Goal: Transaction & Acquisition: Purchase product/service

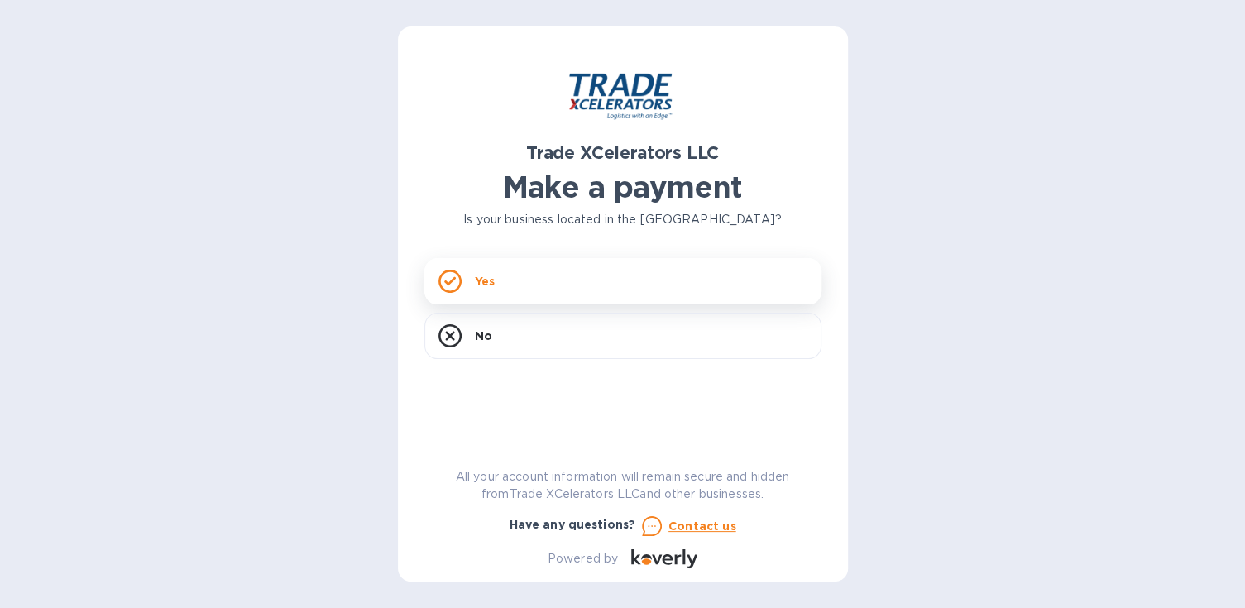
click at [642, 285] on div "Yes" at bounding box center [622, 281] width 397 height 46
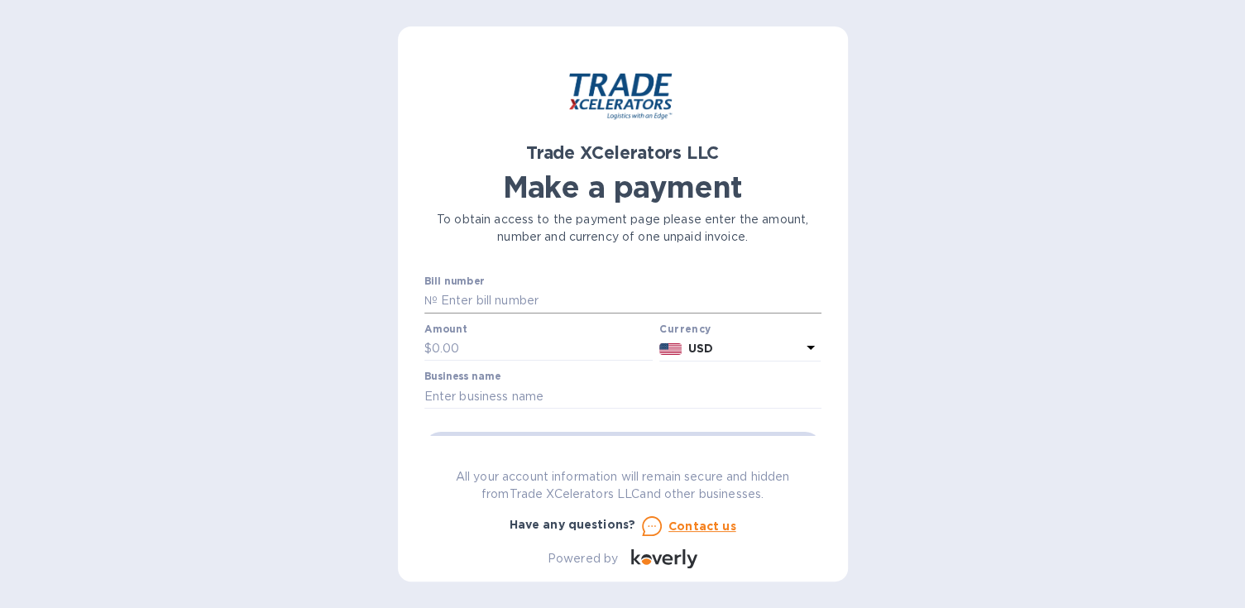
click at [534, 300] on input "text" at bounding box center [630, 301] width 384 height 25
type input "BKKFL7654700"
click at [510, 356] on input "text" at bounding box center [543, 349] width 222 height 25
type input "1,334.34"
click at [548, 398] on input "text" at bounding box center [622, 396] width 397 height 25
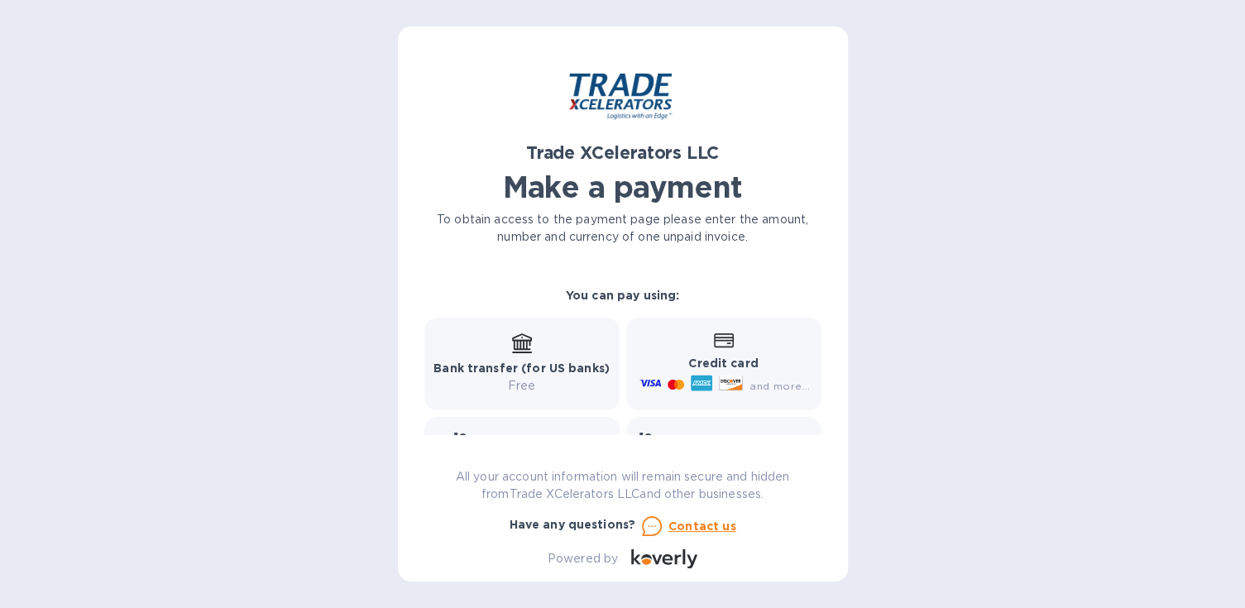
scroll to position [171, 0]
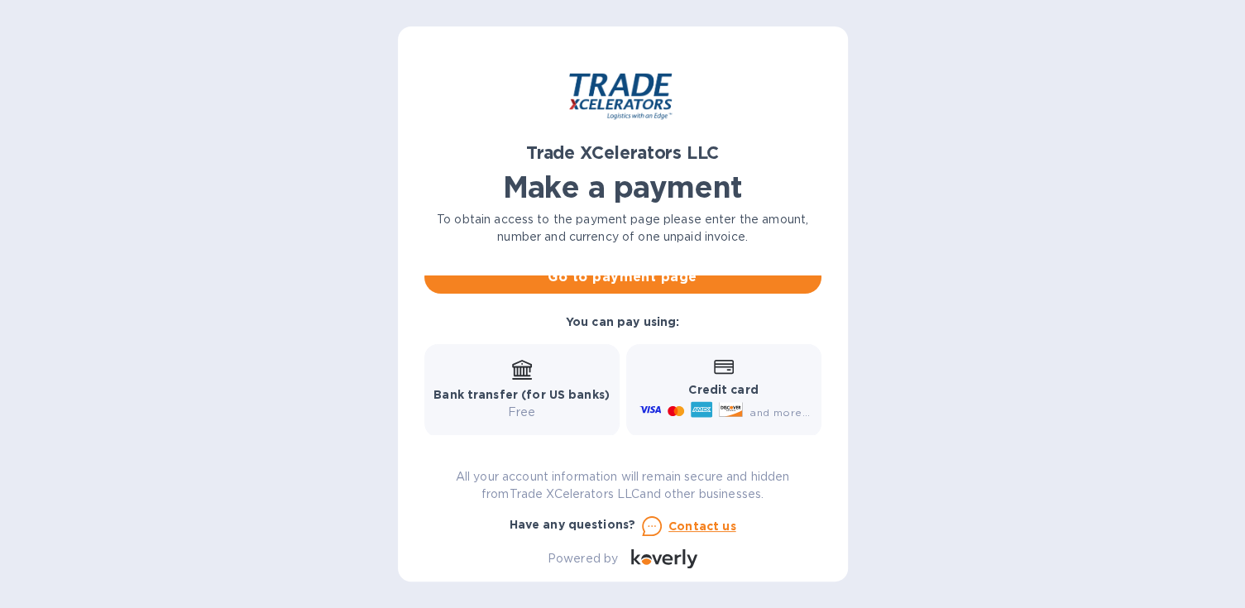
type input "HK Surgical, Inc."
click at [736, 379] on div "Credit card and more..." at bounding box center [723, 391] width 174 height 64
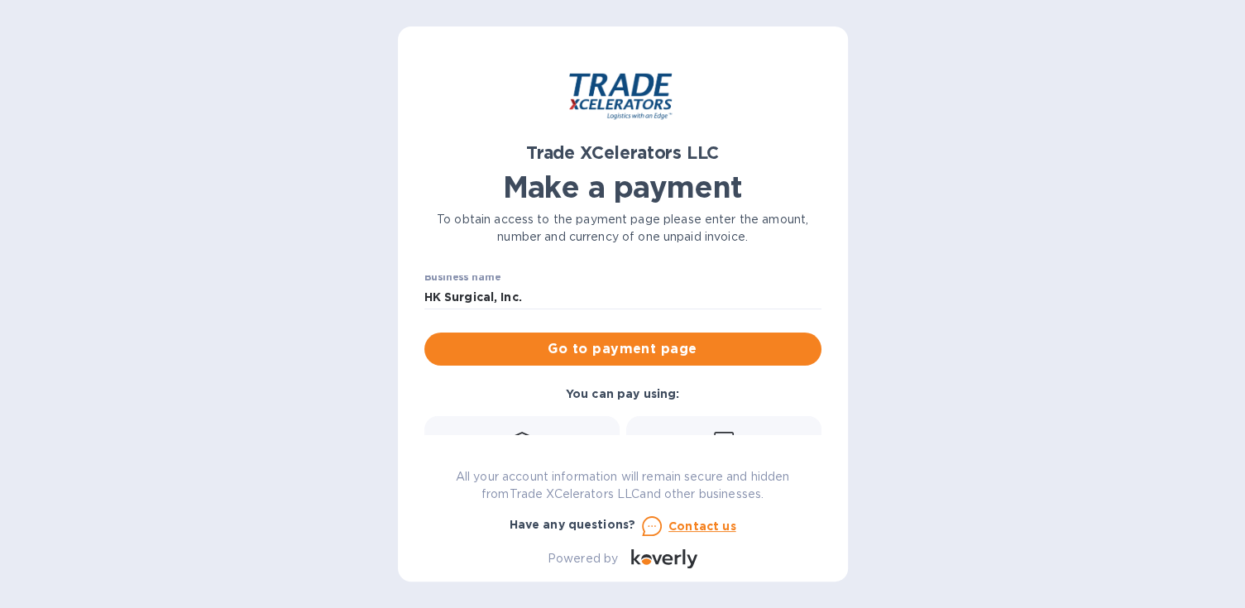
scroll to position [89, 0]
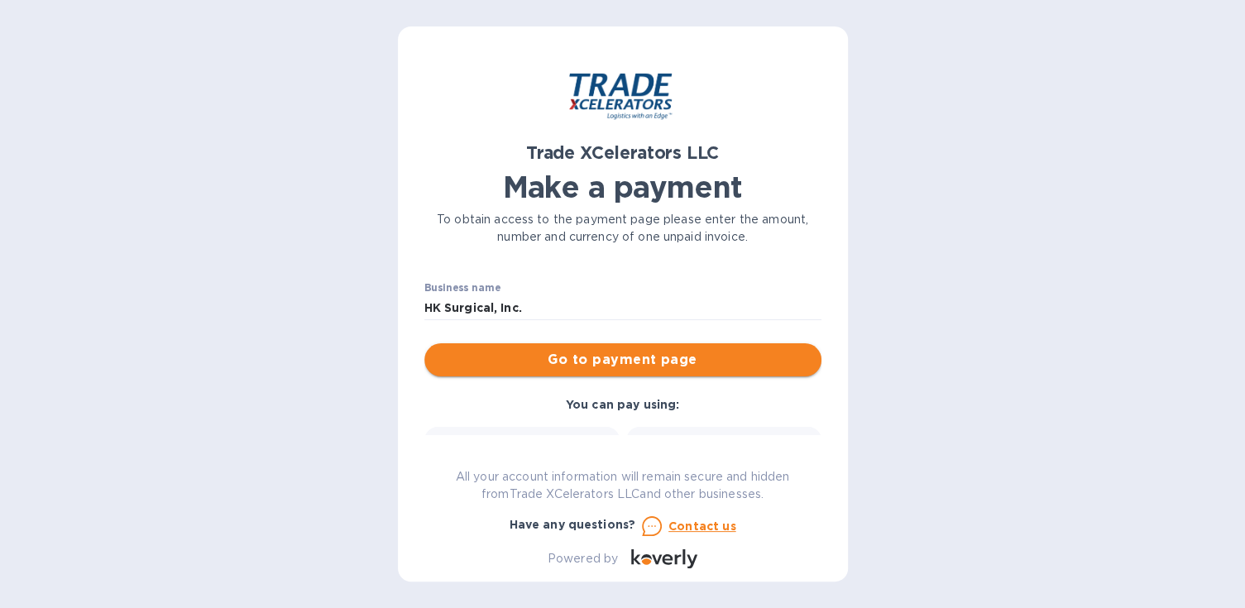
click at [720, 355] on span "Go to payment page" at bounding box center [623, 360] width 371 height 20
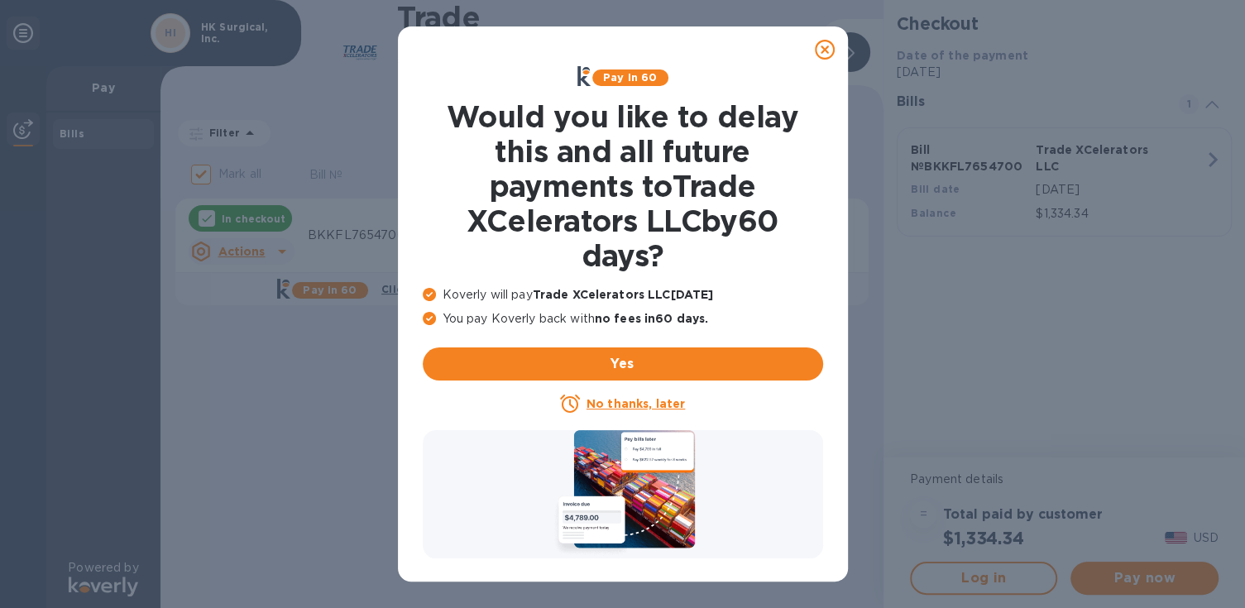
click at [664, 403] on u "No thanks, later" at bounding box center [635, 403] width 98 height 13
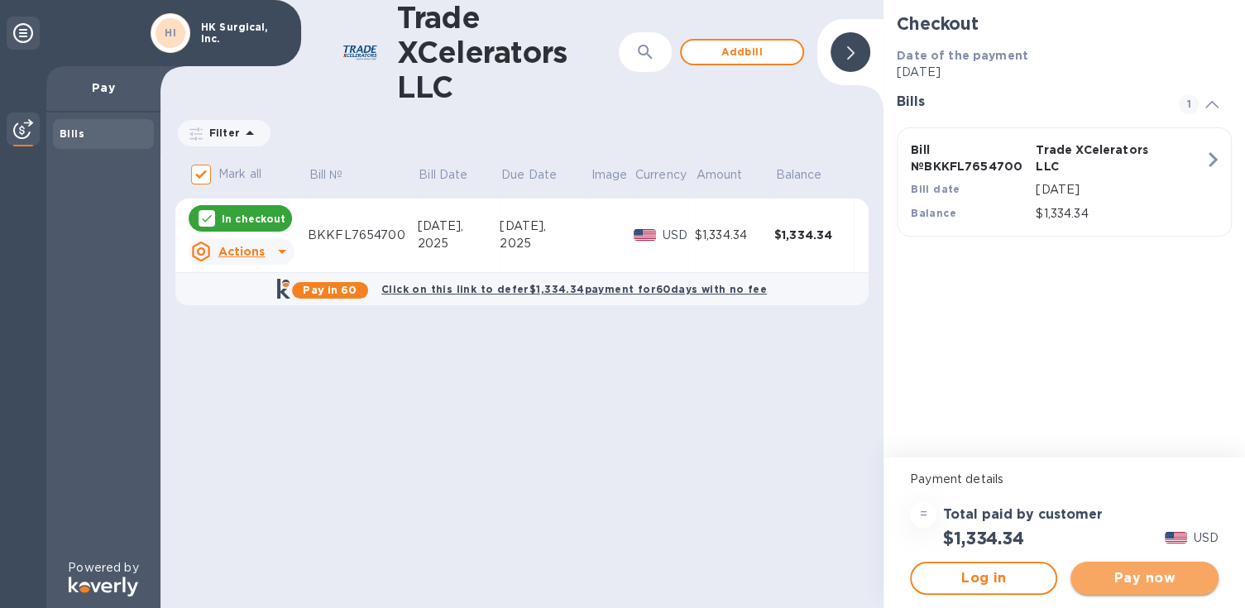
click at [1142, 582] on span "Pay now" at bounding box center [1144, 578] width 121 height 20
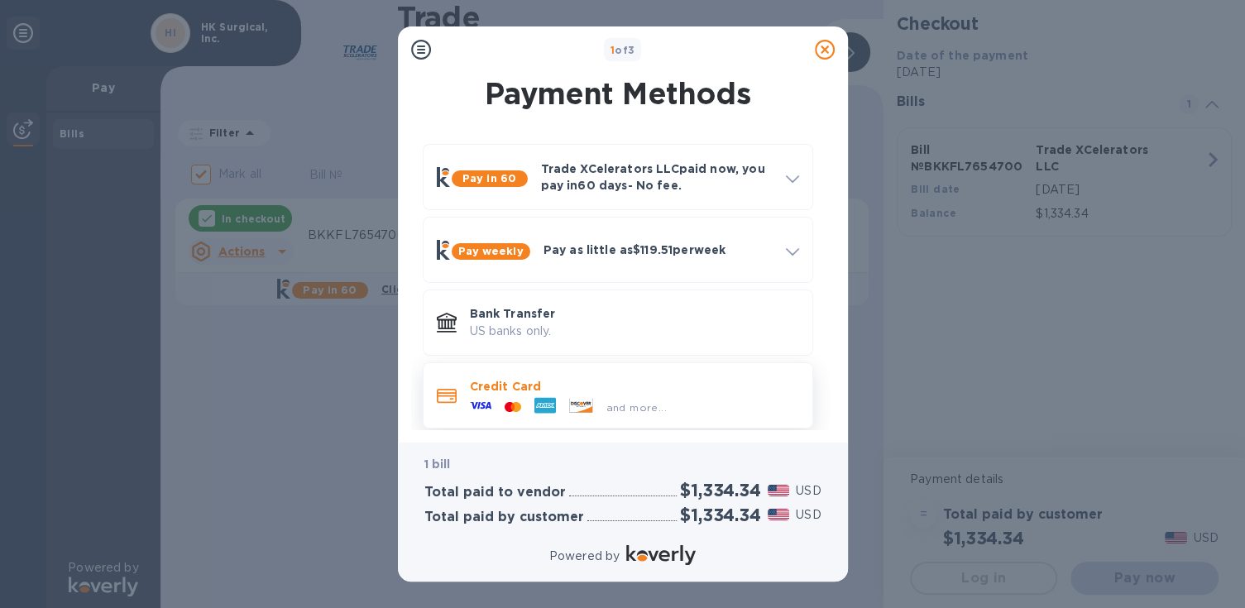
click at [591, 399] on icon at bounding box center [581, 405] width 24 height 15
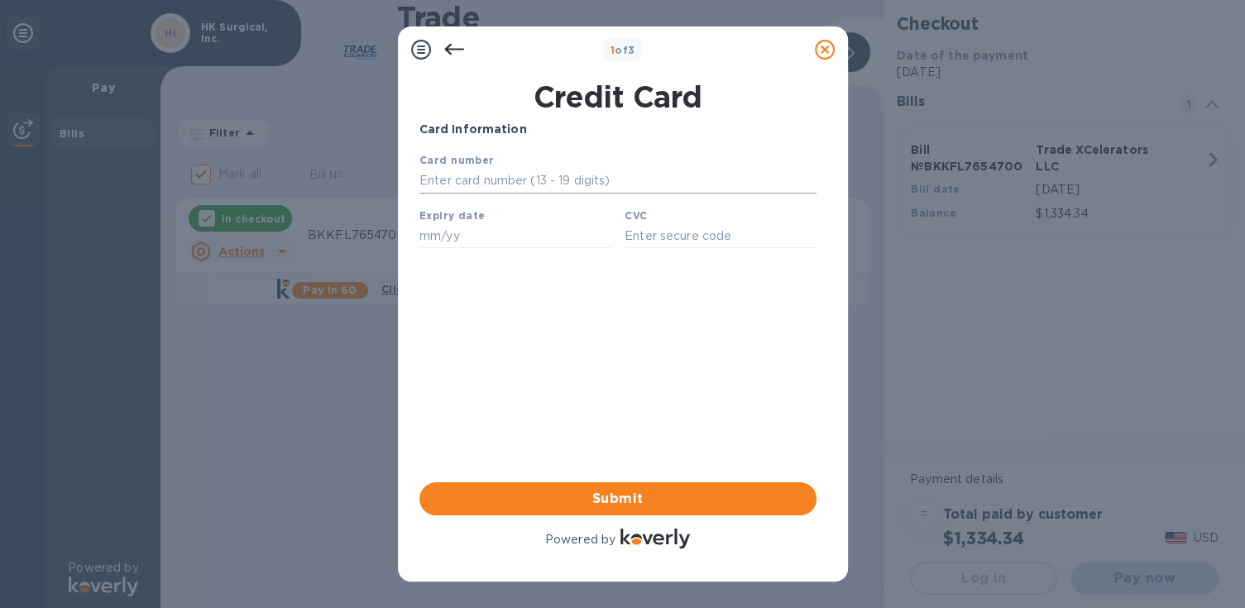
click at [560, 184] on input "text" at bounding box center [617, 181] width 397 height 25
type input "[CREDIT_CARD_NUMBER]"
type input "05/28"
type input "758"
click at [637, 493] on span "Submit" at bounding box center [618, 499] width 371 height 20
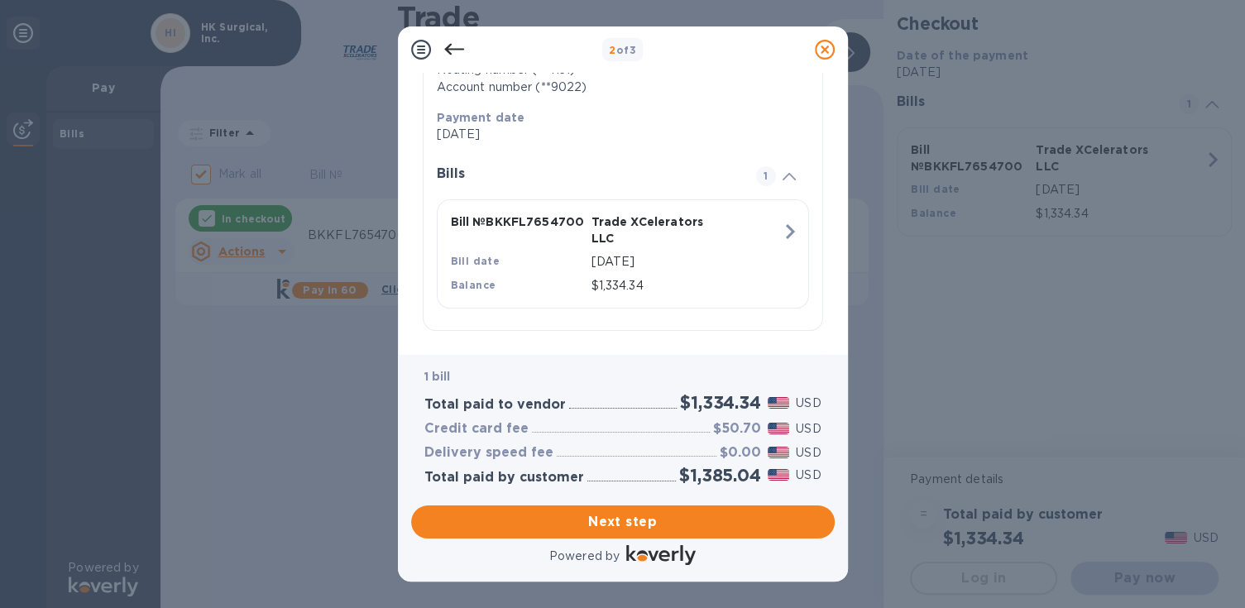
scroll to position [295, 0]
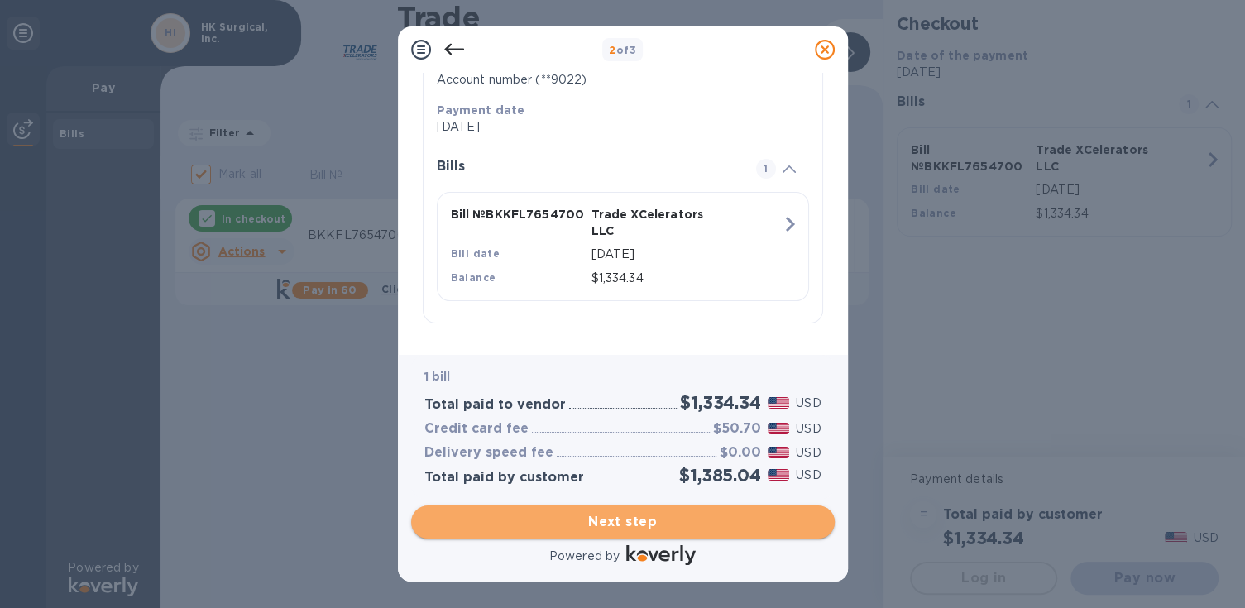
click at [653, 529] on span "Next step" at bounding box center [622, 522] width 397 height 20
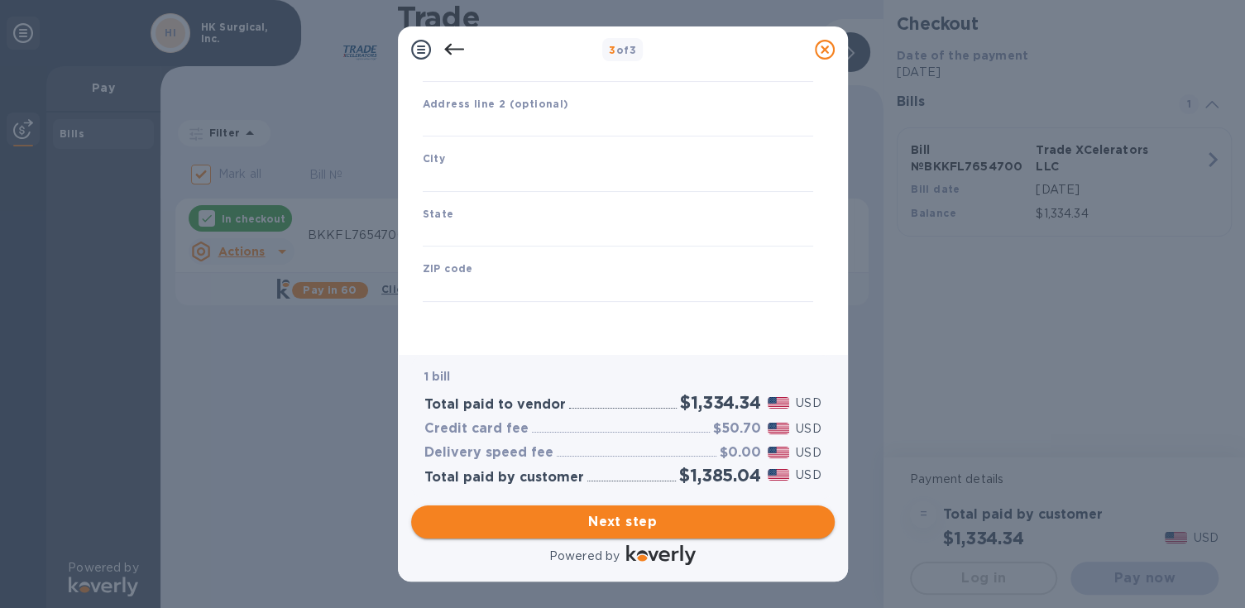
scroll to position [202, 0]
click at [553, 125] on input "text" at bounding box center [618, 124] width 390 height 25
type input "1271 Puerta del Sol"
type input "92673"
click at [524, 175] on input "text" at bounding box center [618, 179] width 390 height 25
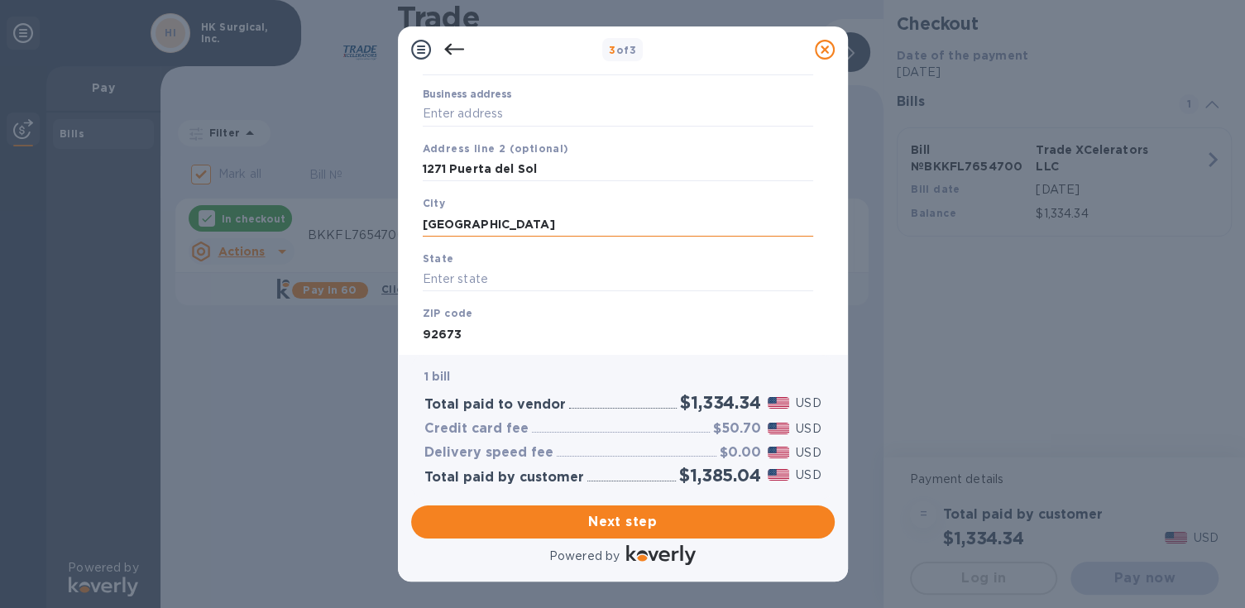
scroll to position [146, 0]
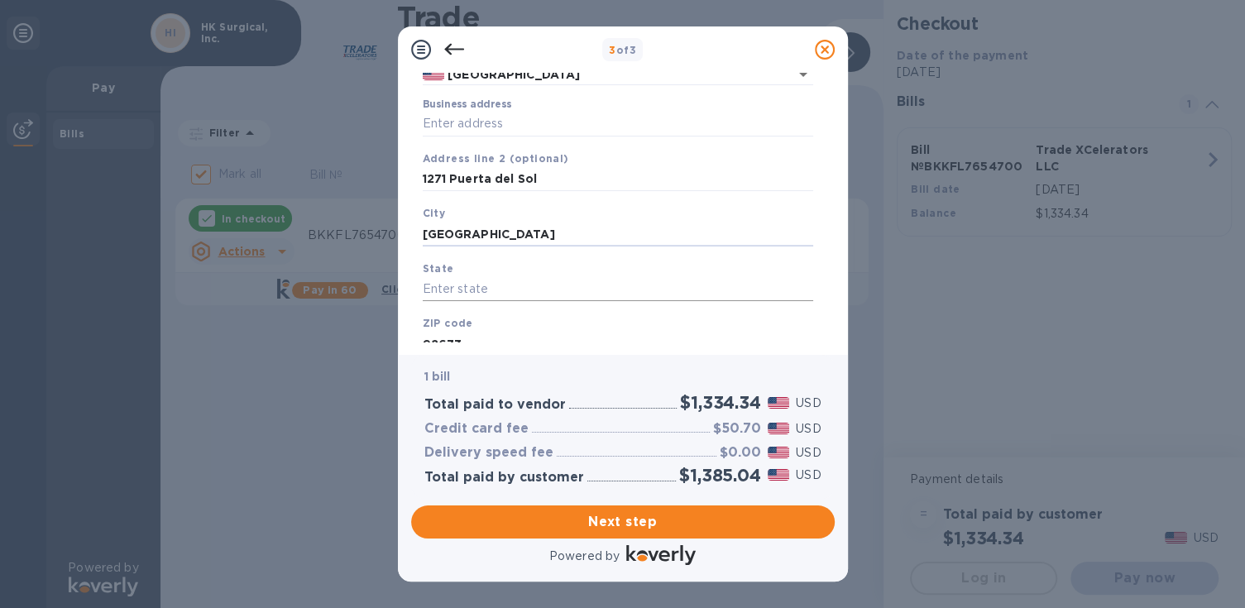
type input "[GEOGRAPHIC_DATA]"
click at [477, 280] on input "text" at bounding box center [618, 289] width 390 height 25
type input "CA"
drag, startPoint x: 557, startPoint y: 175, endPoint x: 385, endPoint y: 177, distance: 172.9
click at [385, 177] on div "3 of 3 Business Information Legal business name Please provide the legal name t…" at bounding box center [622, 304] width 1245 height 608
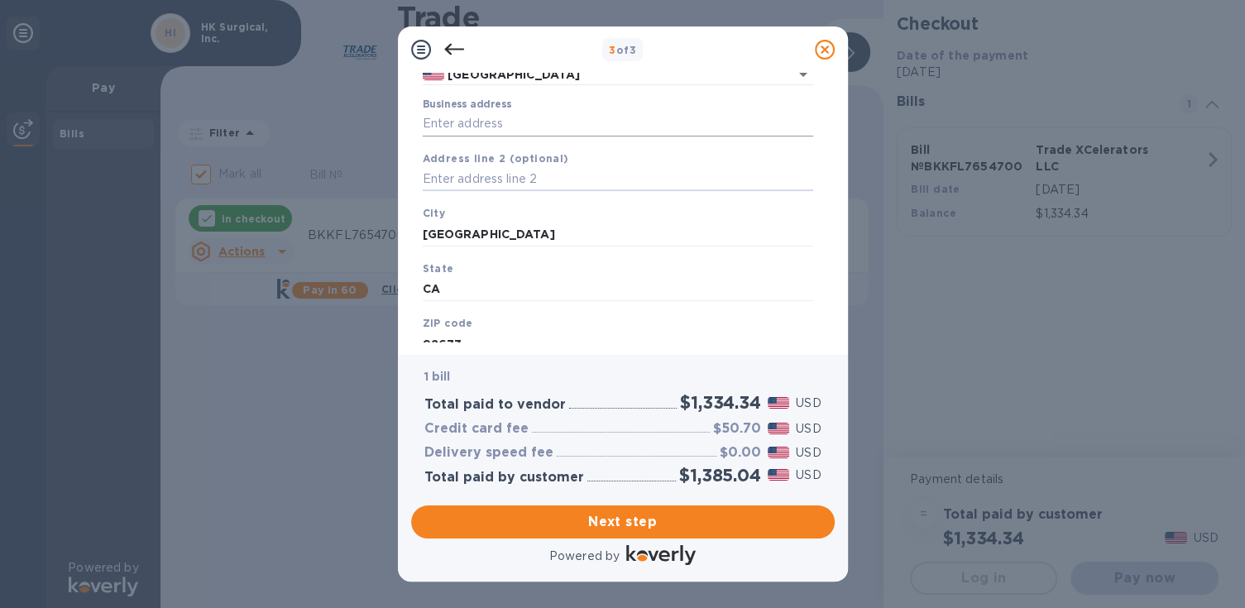
click at [467, 122] on input "Business address" at bounding box center [618, 124] width 390 height 25
paste input "text"
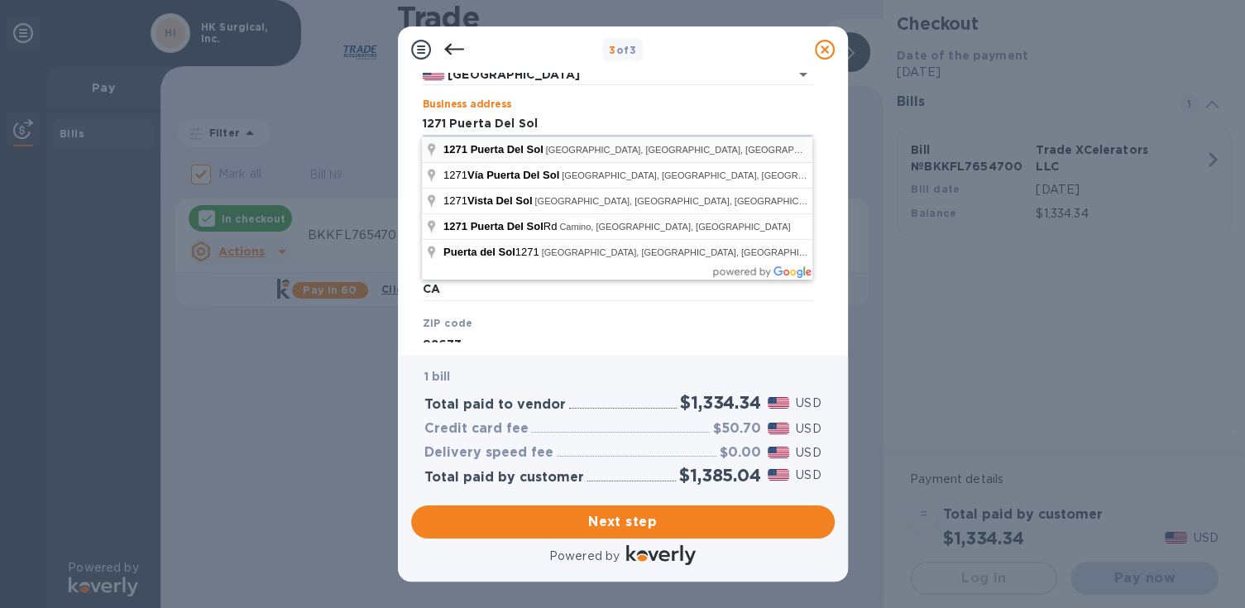
type input "1271 Puerta Del Sol"
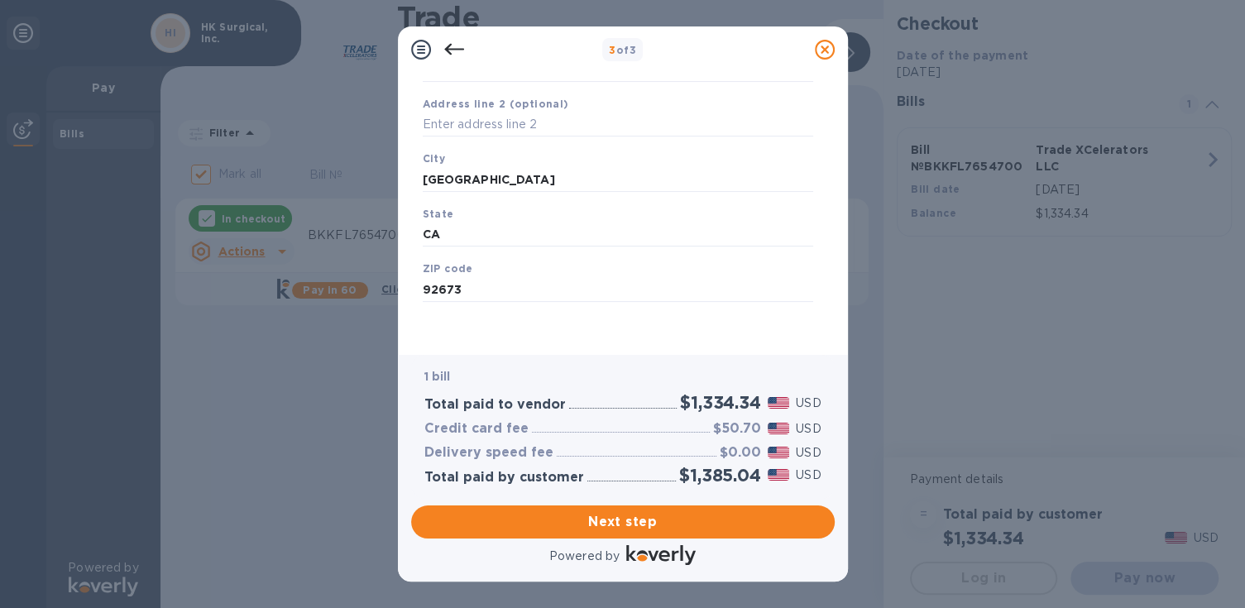
scroll to position [202, 0]
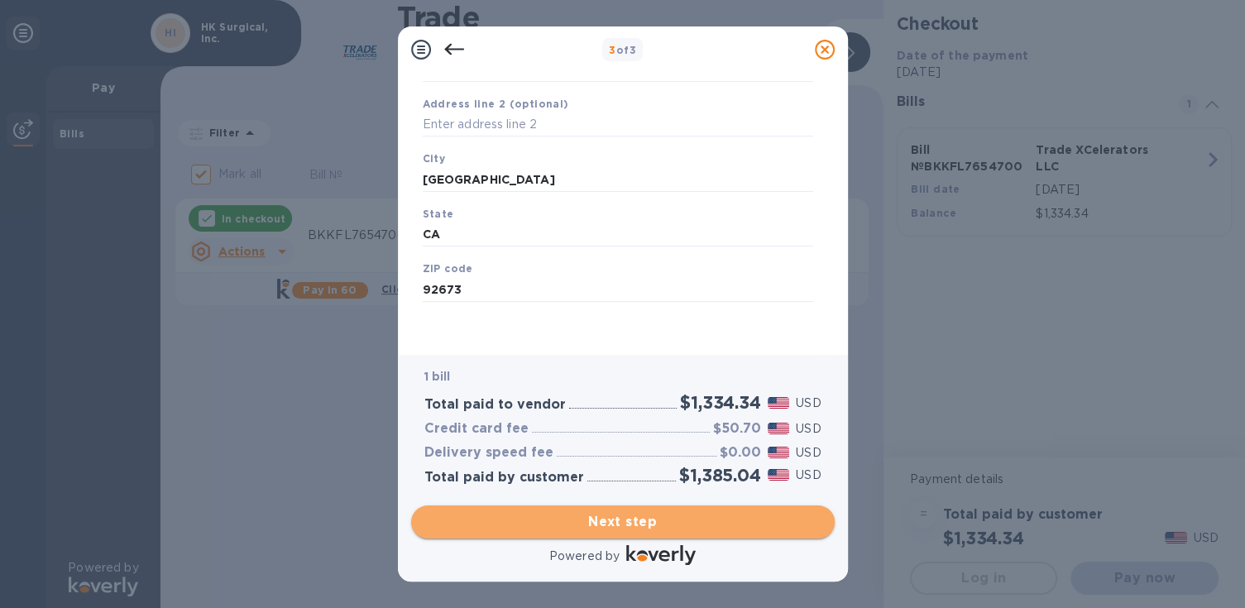
click at [635, 524] on span "Next step" at bounding box center [622, 522] width 397 height 20
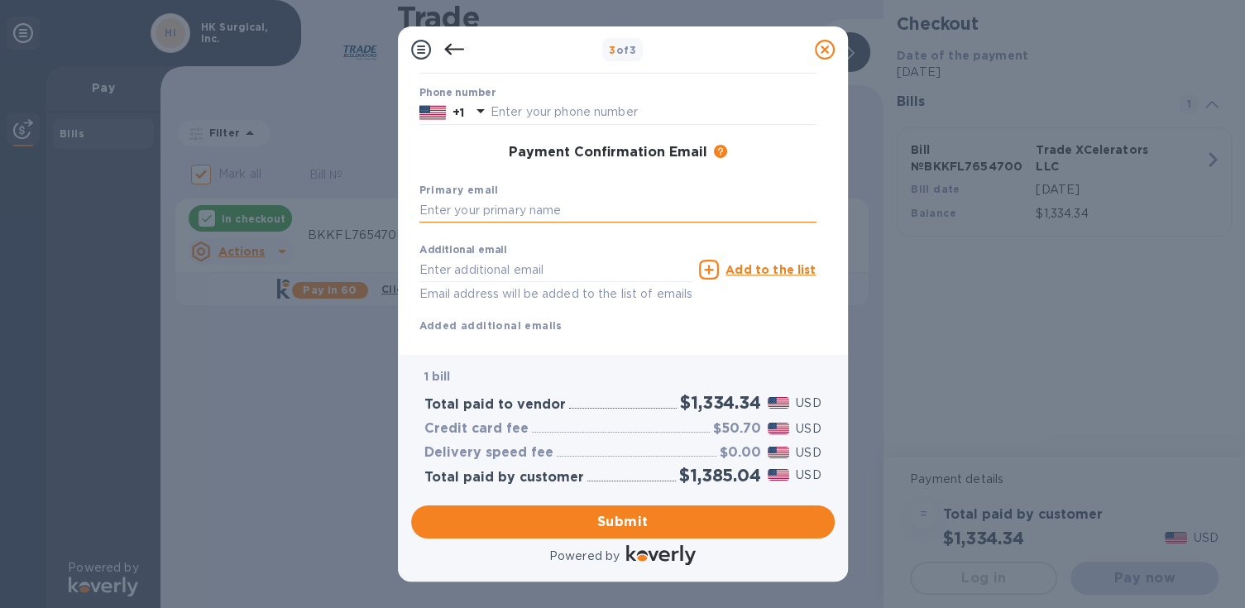
click at [596, 208] on input "text" at bounding box center [617, 211] width 397 height 25
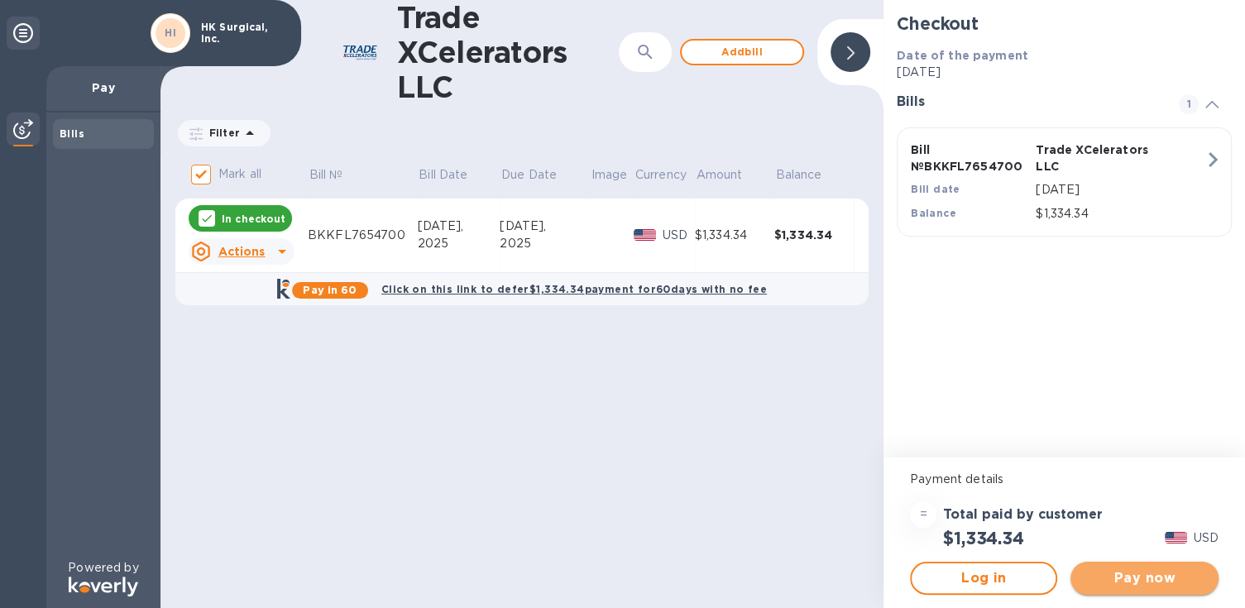
click at [1183, 581] on span "Pay now" at bounding box center [1144, 578] width 121 height 20
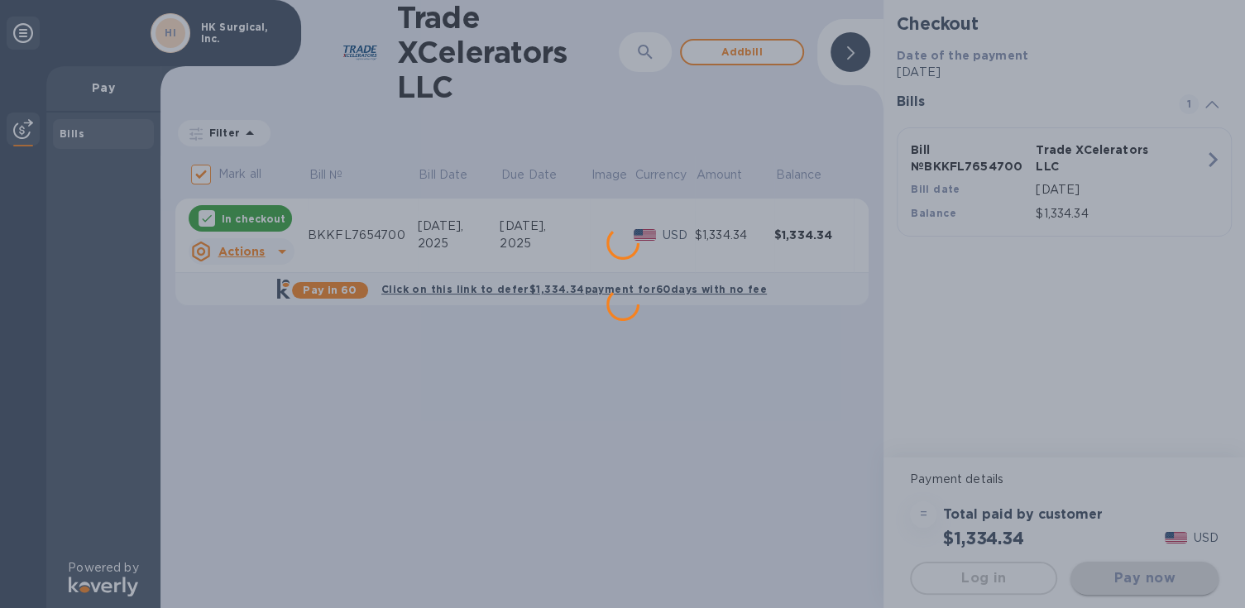
scroll to position [0, 0]
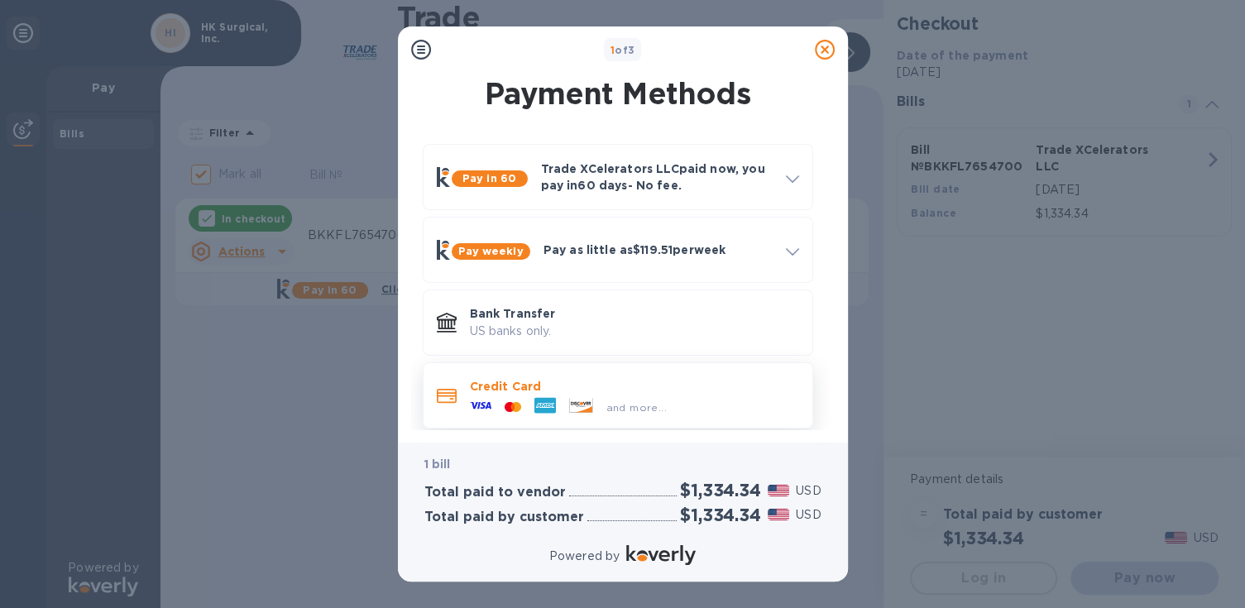
click at [595, 395] on div "and more..." at bounding box center [568, 407] width 210 height 25
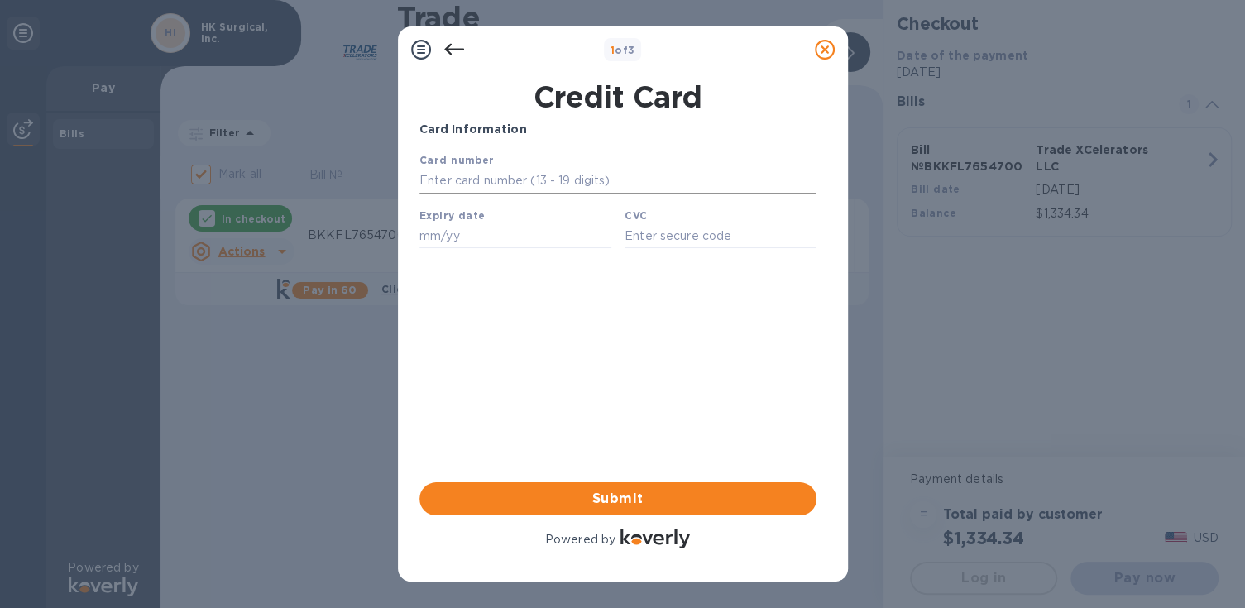
click at [577, 187] on input "text" at bounding box center [617, 181] width 397 height 25
type input "[CREDIT_CARD_NUMBER]"
type input "05/28"
type input "758"
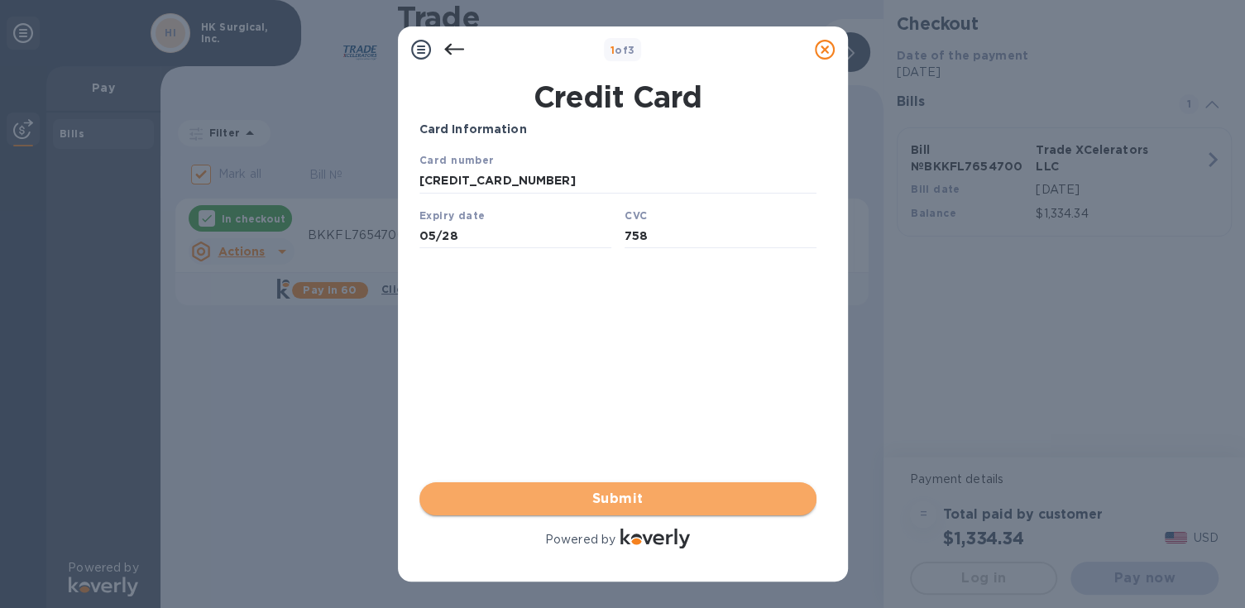
click at [648, 500] on span "Submit" at bounding box center [618, 499] width 371 height 20
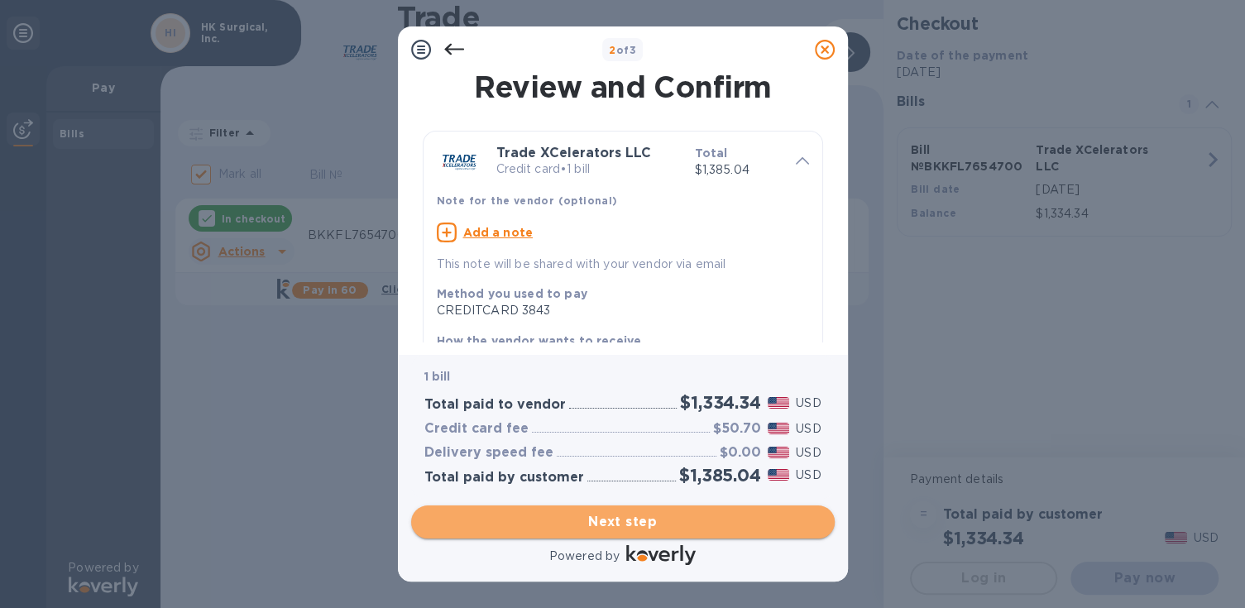
click at [674, 532] on span "Next step" at bounding box center [622, 522] width 397 height 20
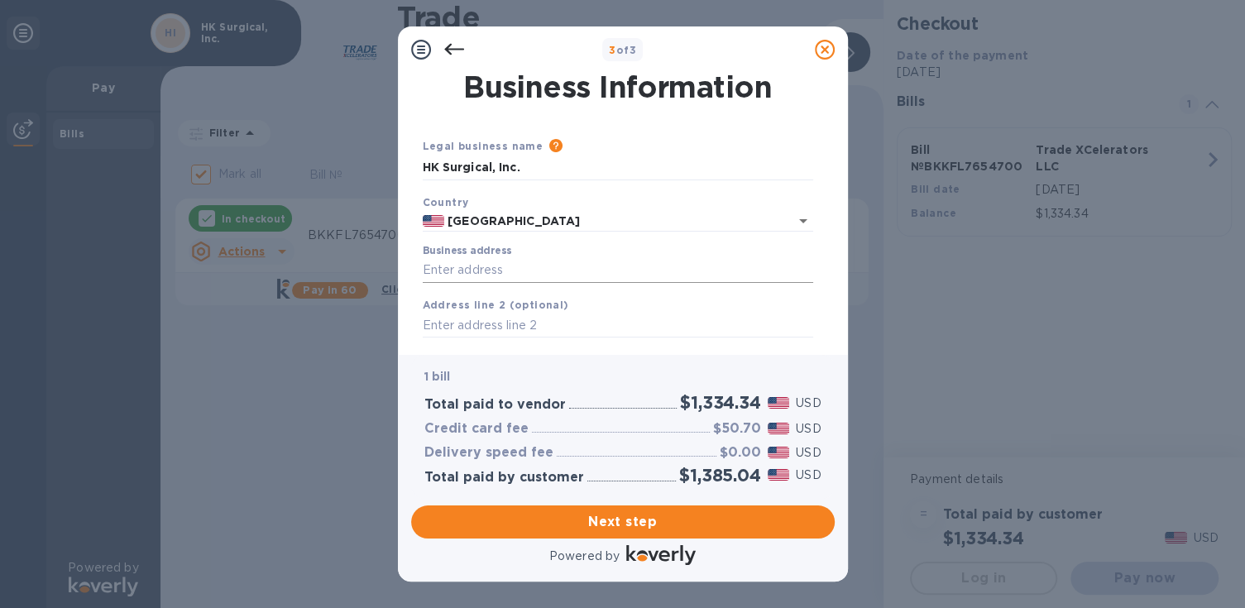
click at [639, 258] on input "Business address" at bounding box center [618, 270] width 390 height 25
type input "1271 Puerta Del Sol"
type input "[GEOGRAPHIC_DATA]"
type input "CA"
type input "92673"
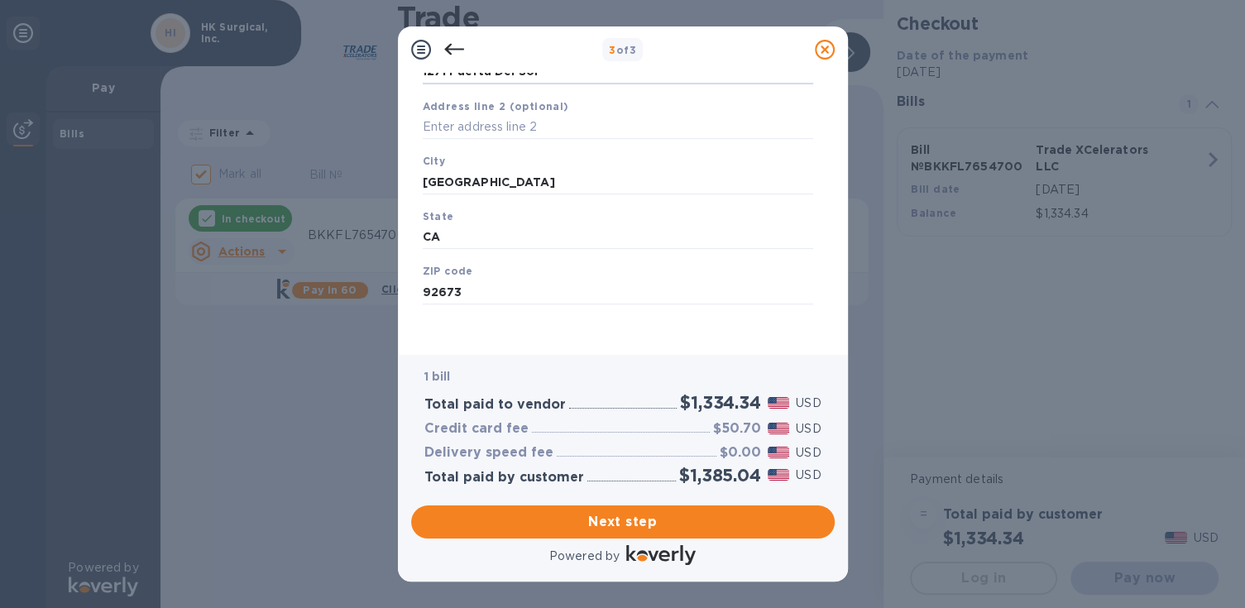
scroll to position [202, 0]
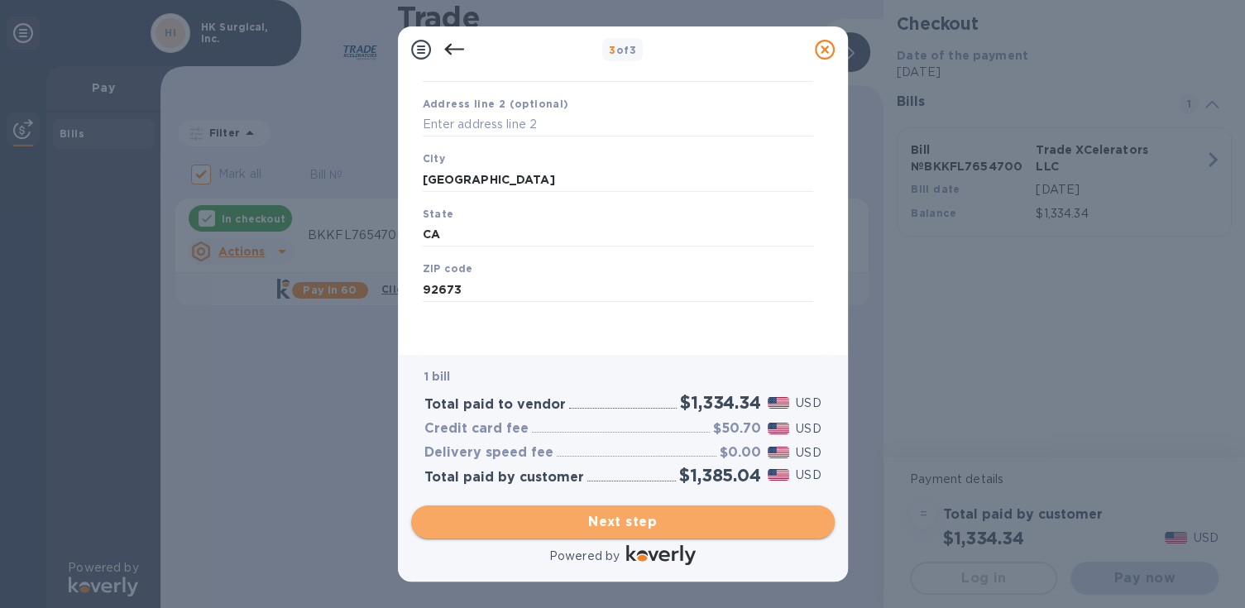
click at [667, 532] on span "Next step" at bounding box center [622, 522] width 397 height 20
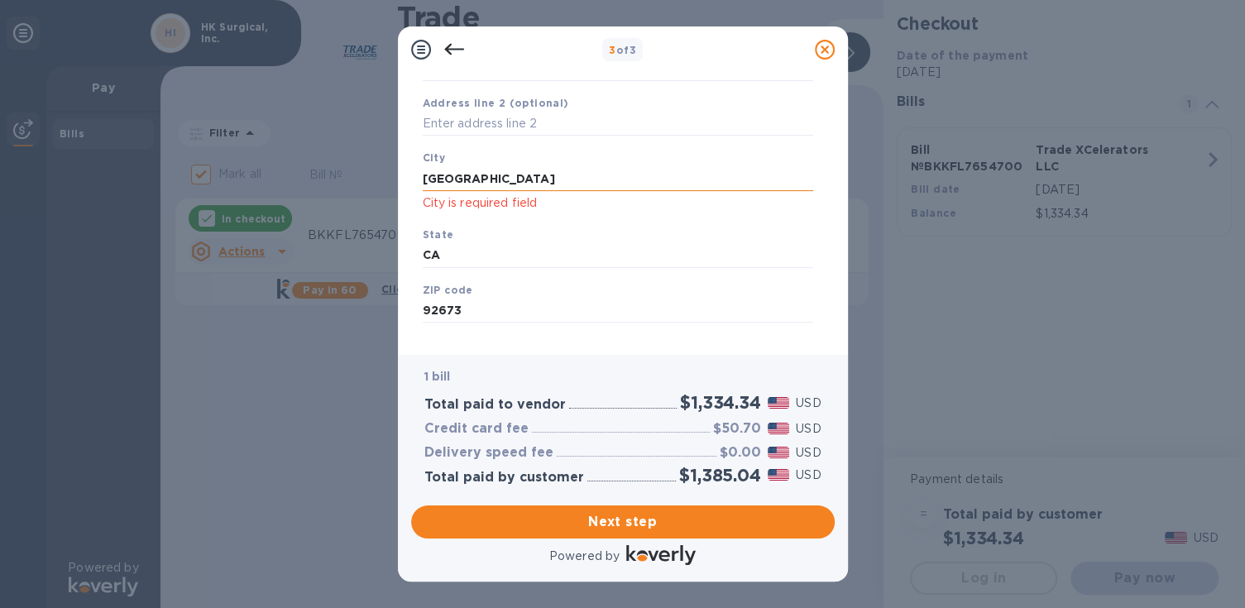
click at [574, 184] on input "[GEOGRAPHIC_DATA]" at bounding box center [618, 178] width 390 height 25
drag, startPoint x: 516, startPoint y: 175, endPoint x: 486, endPoint y: 175, distance: 29.8
click at [486, 175] on input "[GEOGRAPHIC_DATA]" at bounding box center [618, 178] width 390 height 25
click p "City is required field"
drag, startPoint x: 544, startPoint y: 173, endPoint x: 332, endPoint y: 186, distance: 213.0
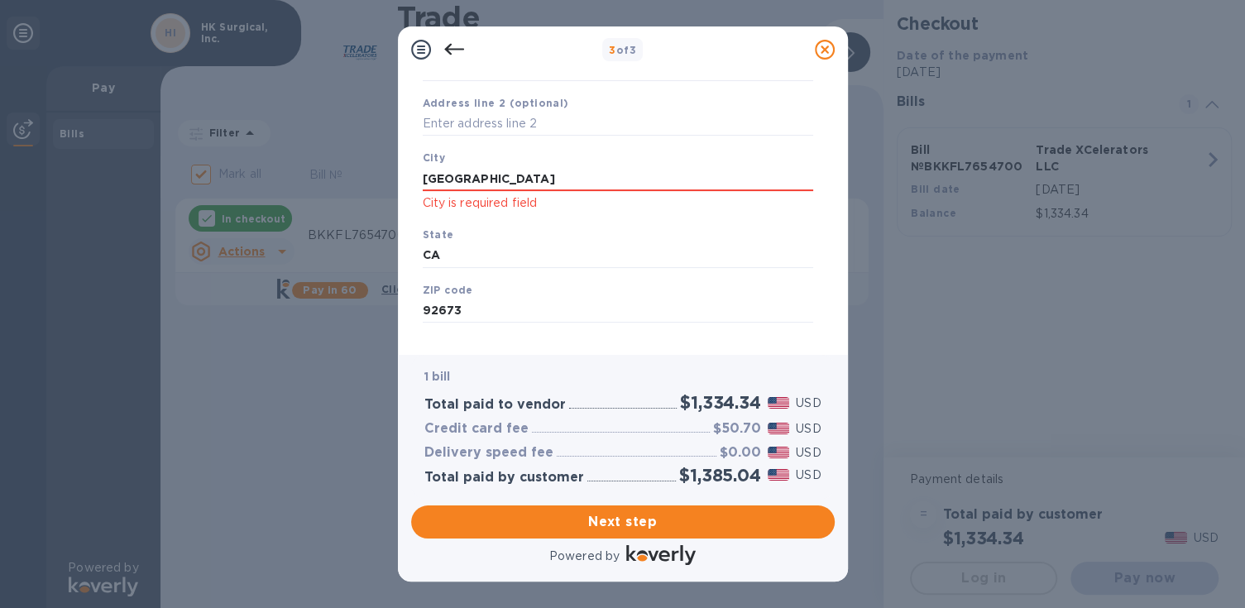
click at [332, 186] on div "3 of 3 Business Information Legal business name Please provide the legal name t…" at bounding box center [622, 304] width 1245 height 608
type input "San [PERSON_NAME]"
click at [624, 517] on span "Next step" at bounding box center [622, 522] width 397 height 20
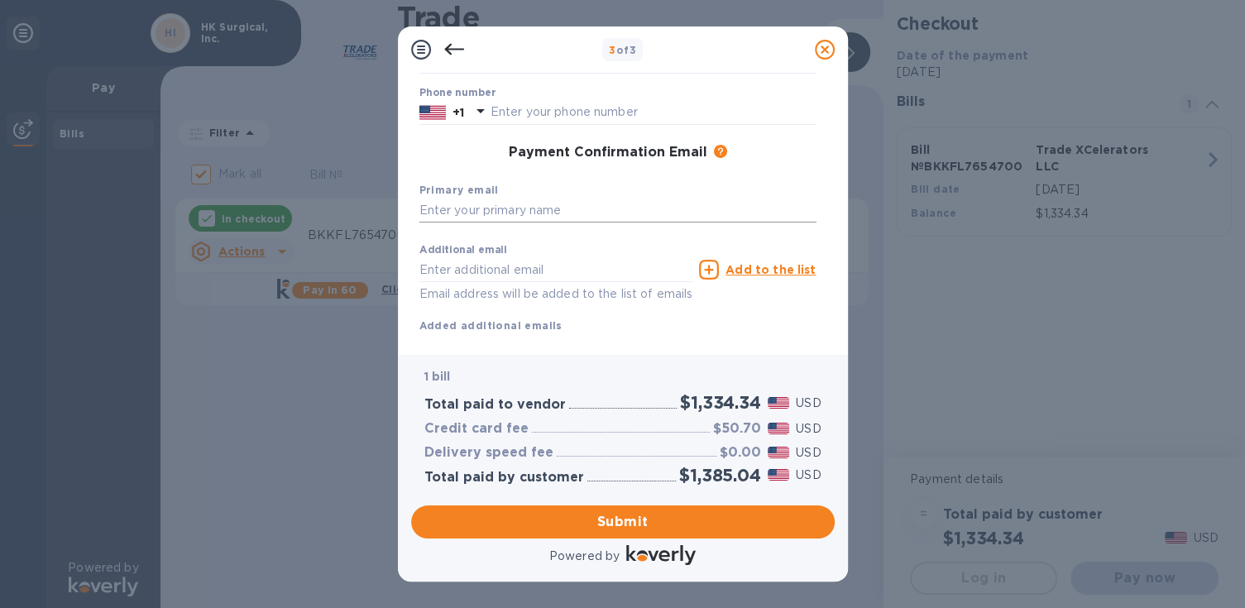
click at [566, 211] on input "text" at bounding box center [617, 211] width 397 height 25
type input "[PERSON_NAME][EMAIL_ADDRESS][DOMAIN_NAME]"
type input "[PERSON_NAME]"
type input "9493690101"
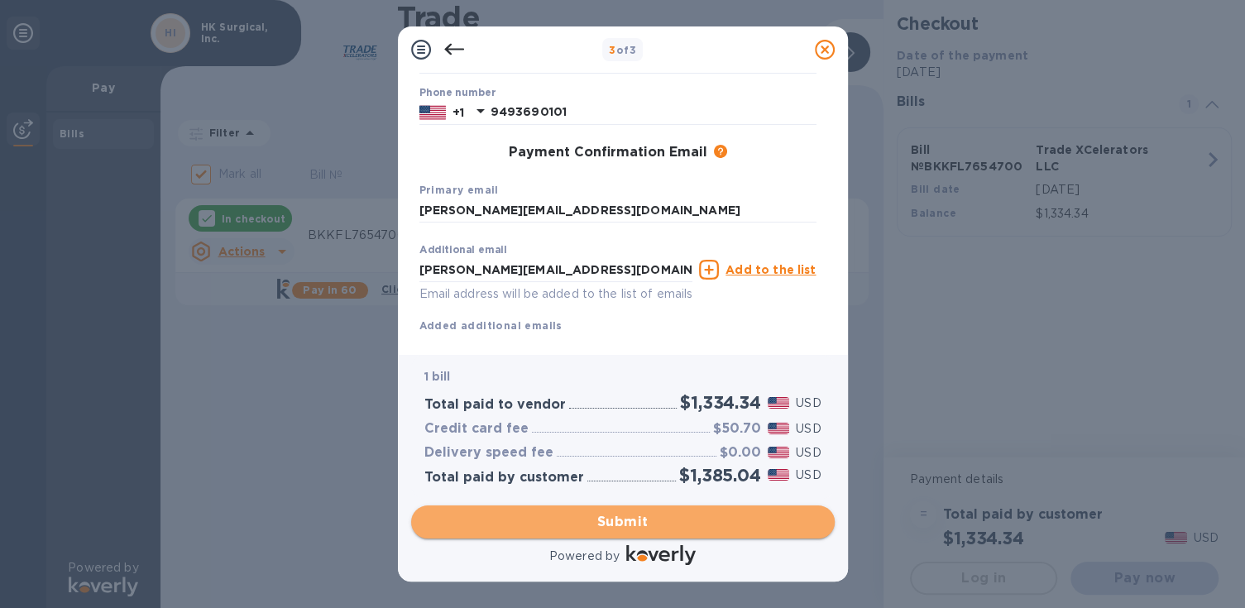
click at [642, 527] on span "Submit" at bounding box center [622, 522] width 397 height 20
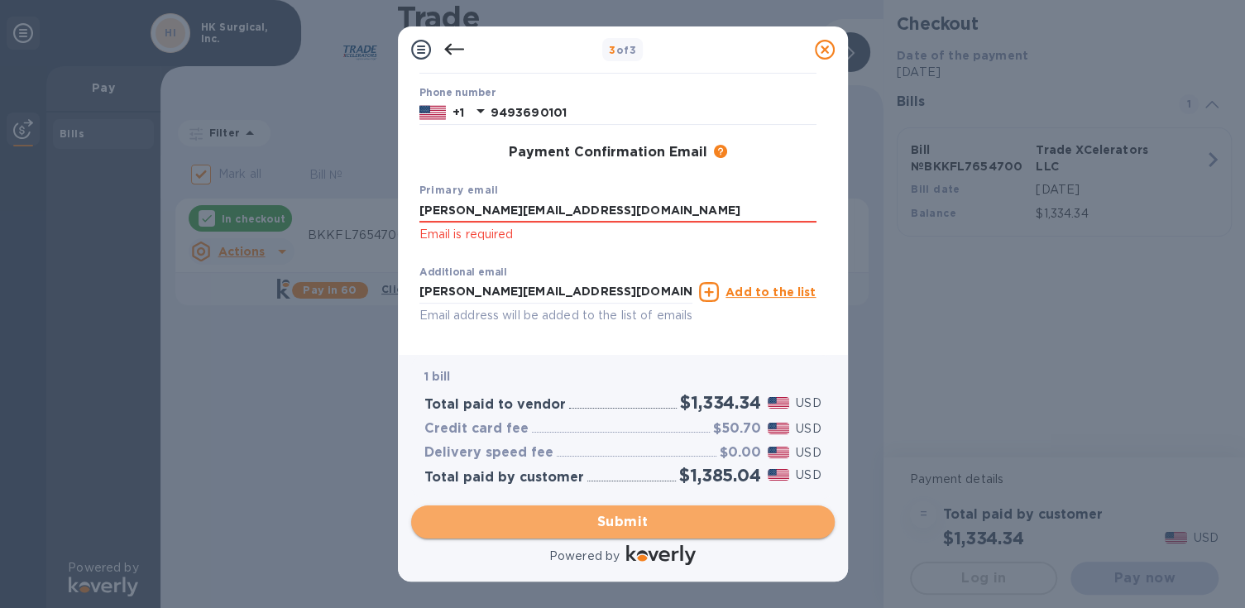
click at [615, 527] on span "Submit" at bounding box center [622, 522] width 397 height 20
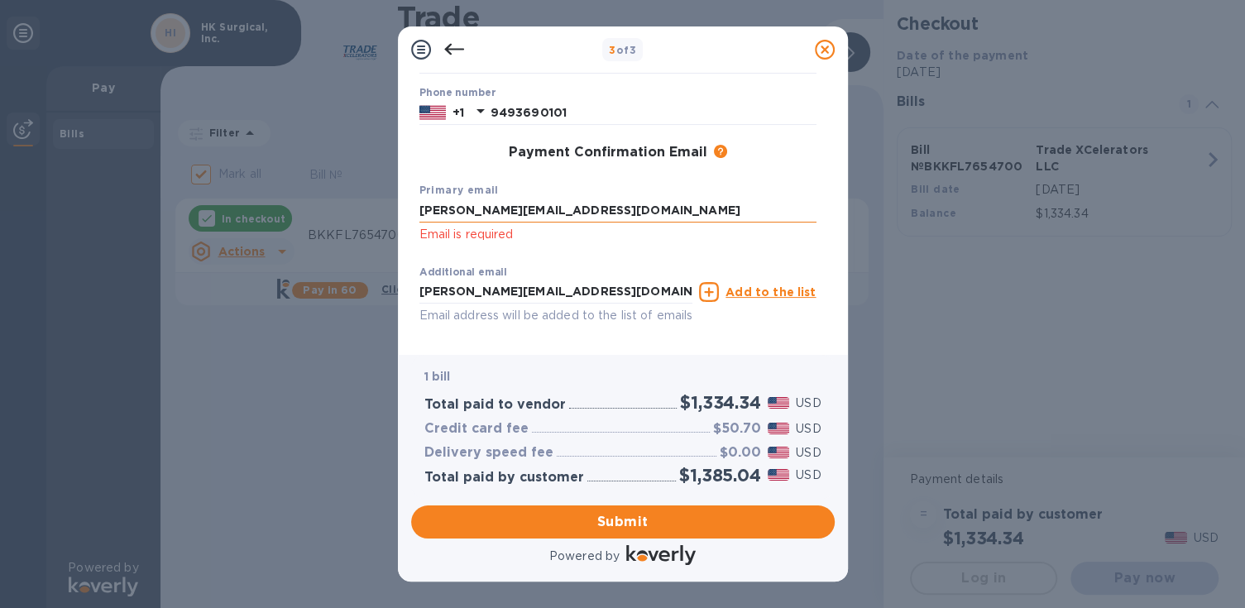
click at [592, 217] on input "[PERSON_NAME][EMAIL_ADDRESS][DOMAIN_NAME]" at bounding box center [617, 211] width 397 height 25
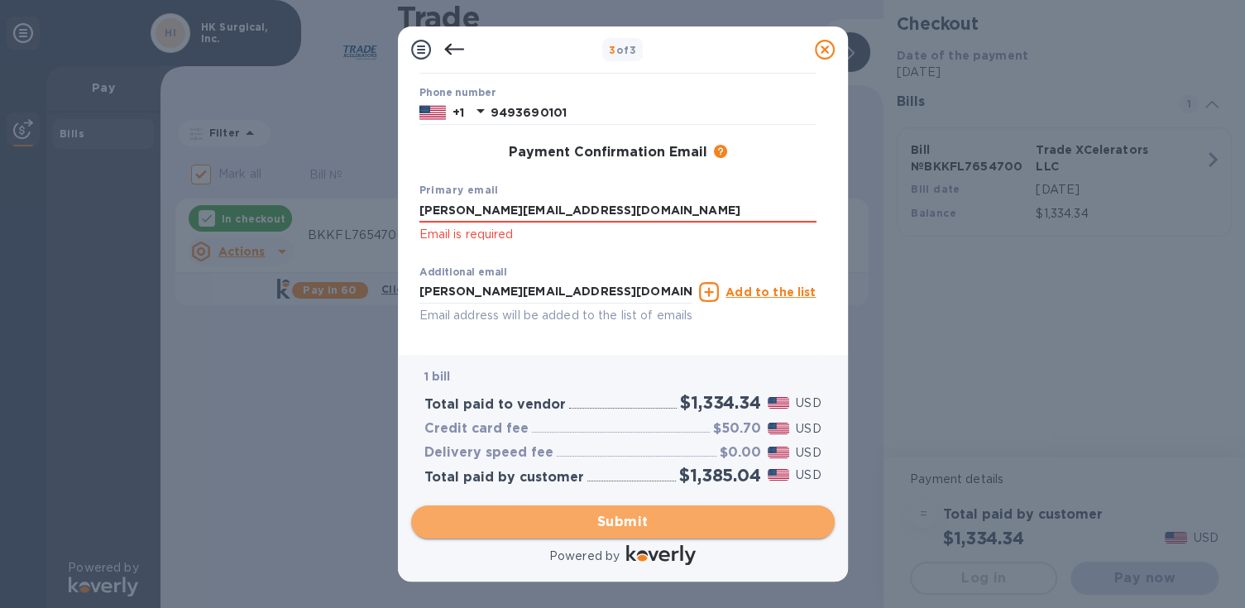
click at [616, 519] on span "Submit" at bounding box center [622, 522] width 397 height 20
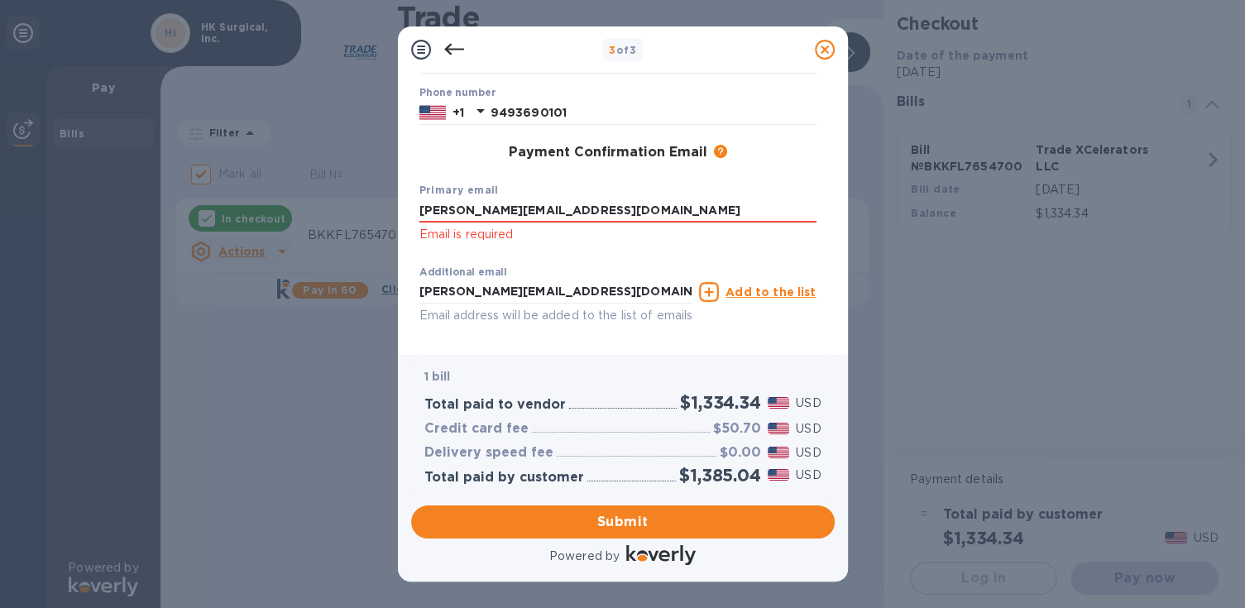
scroll to position [284, 0]
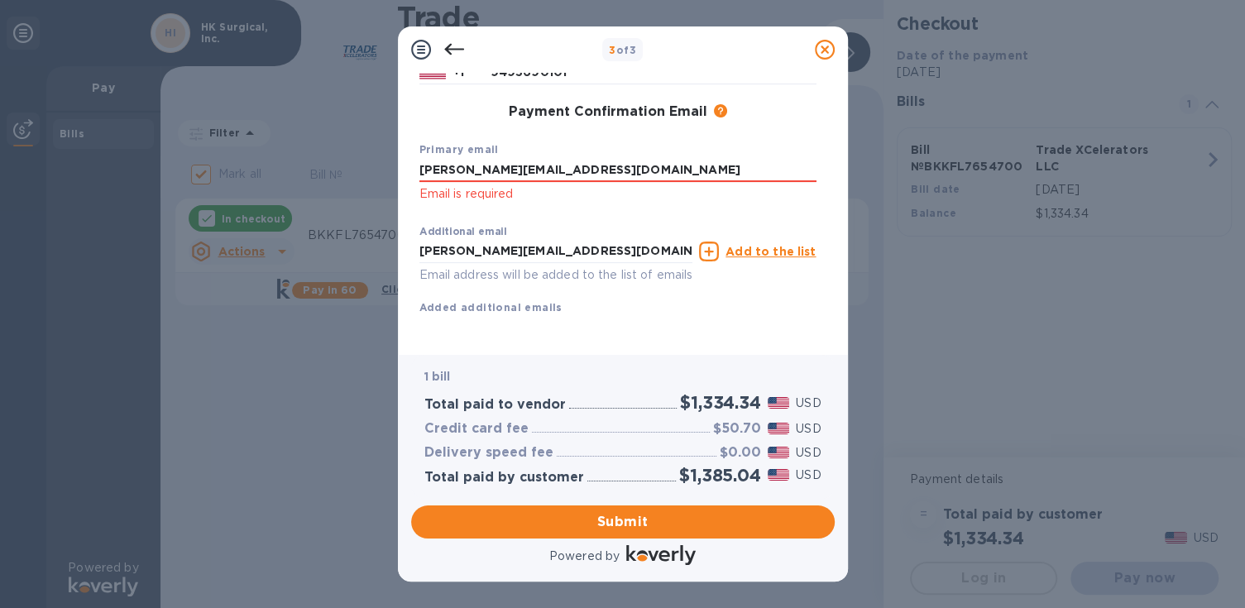
drag, startPoint x: 588, startPoint y: 153, endPoint x: 356, endPoint y: 158, distance: 232.5
click at [356, 158] on div "3 of 3 Payment Contact Information First name [PERSON_NAME] First name is a req…" at bounding box center [622, 304] width 1245 height 608
click at [783, 309] on div "First name [PERSON_NAME] First name is a required field Last name [PERSON_NAME]…" at bounding box center [617, 128] width 397 height 427
drag, startPoint x: 443, startPoint y: 233, endPoint x: 390, endPoint y: 238, distance: 53.2
click at [390, 238] on div "3 of 3 Payment Contact Information First name [PERSON_NAME] First name is a req…" at bounding box center [622, 304] width 1245 height 608
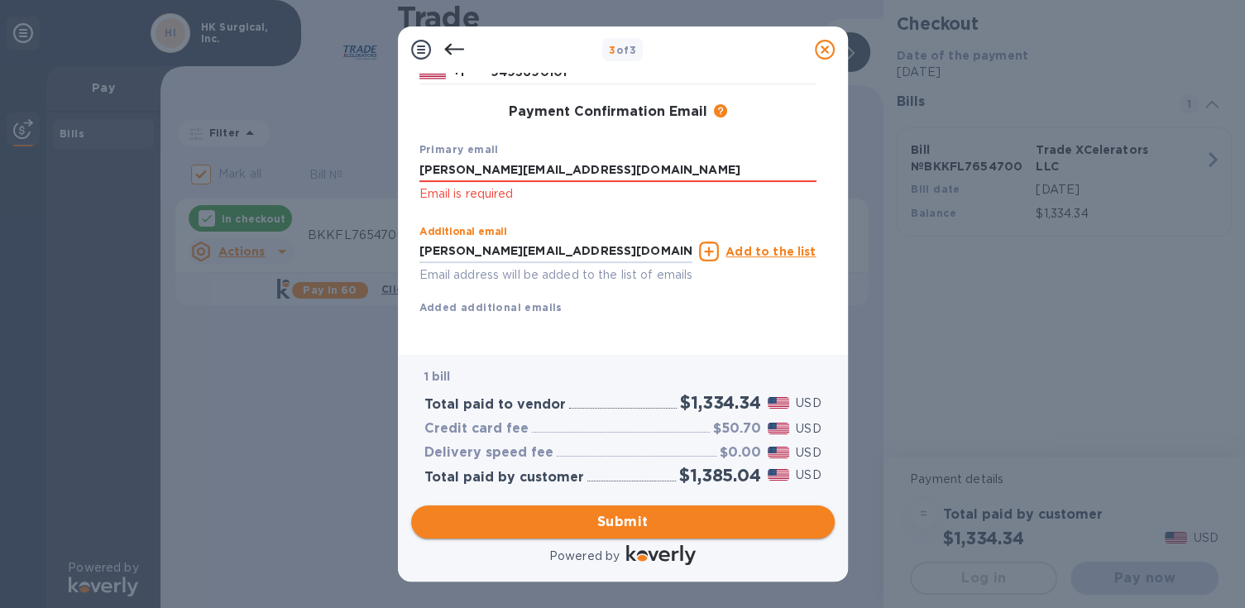
type input "[PERSON_NAME][EMAIL_ADDRESS][DOMAIN_NAME]"
click at [647, 520] on span "Submit" at bounding box center [622, 522] width 397 height 20
click at [653, 158] on input "[PERSON_NAME][EMAIL_ADDRESS][DOMAIN_NAME]" at bounding box center [617, 170] width 397 height 25
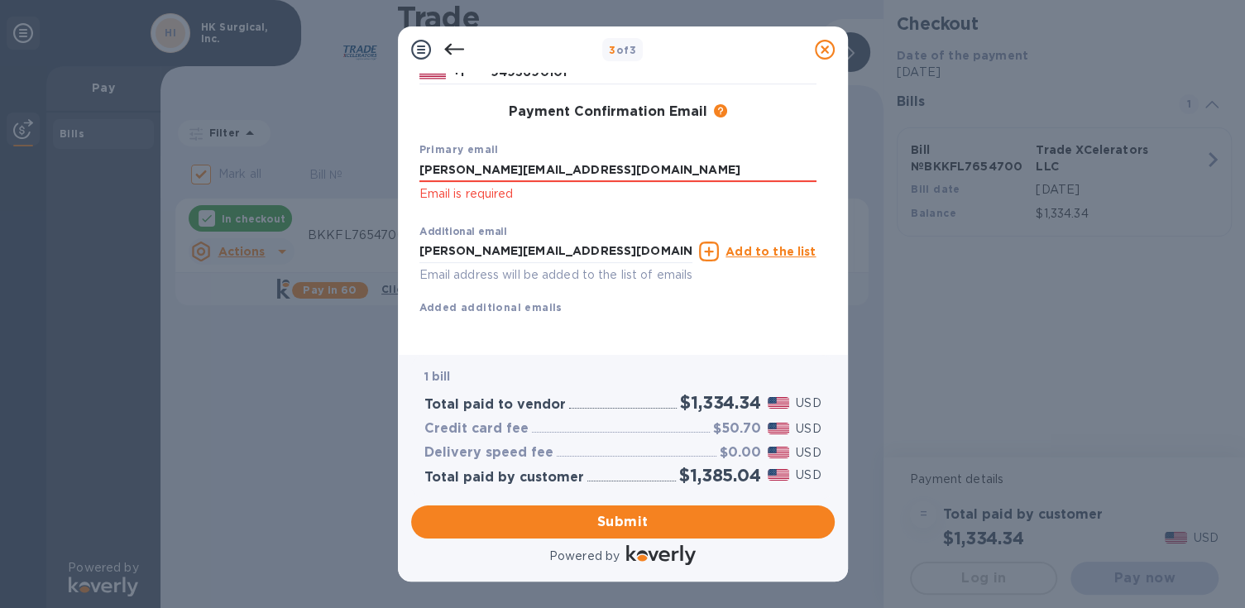
drag, startPoint x: 443, startPoint y: 155, endPoint x: 399, endPoint y: 150, distance: 44.1
click at [399, 150] on div "Payment Contact Information First name [PERSON_NAME] First name is a required f…" at bounding box center [623, 214] width 450 height 282
type input "[PERSON_NAME][EMAIL_ADDRESS][DOMAIN_NAME]"
drag, startPoint x: 445, startPoint y: 236, endPoint x: 401, endPoint y: 235, distance: 43.8
click at [401, 235] on div "Payment Contact Information First name [PERSON_NAME] First name is a required f…" at bounding box center [623, 214] width 450 height 282
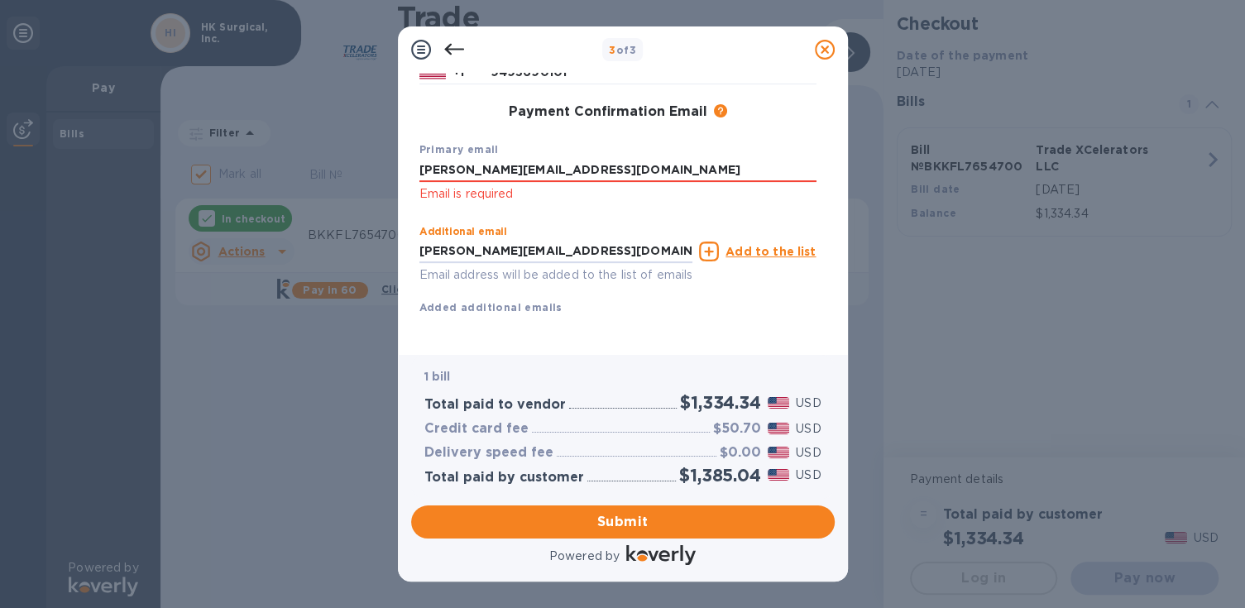
type input "[PERSON_NAME][EMAIL_ADDRESS][DOMAIN_NAME]"
click at [620, 331] on div "First name [PERSON_NAME] First name is a required field Last name [PERSON_NAME]…" at bounding box center [617, 128] width 397 height 427
click at [648, 211] on div "Additional email [PERSON_NAME][EMAIL_ADDRESS][DOMAIN_NAME] Email address will b…" at bounding box center [618, 267] width 410 height 112
click at [627, 520] on span "Submit" at bounding box center [622, 522] width 397 height 20
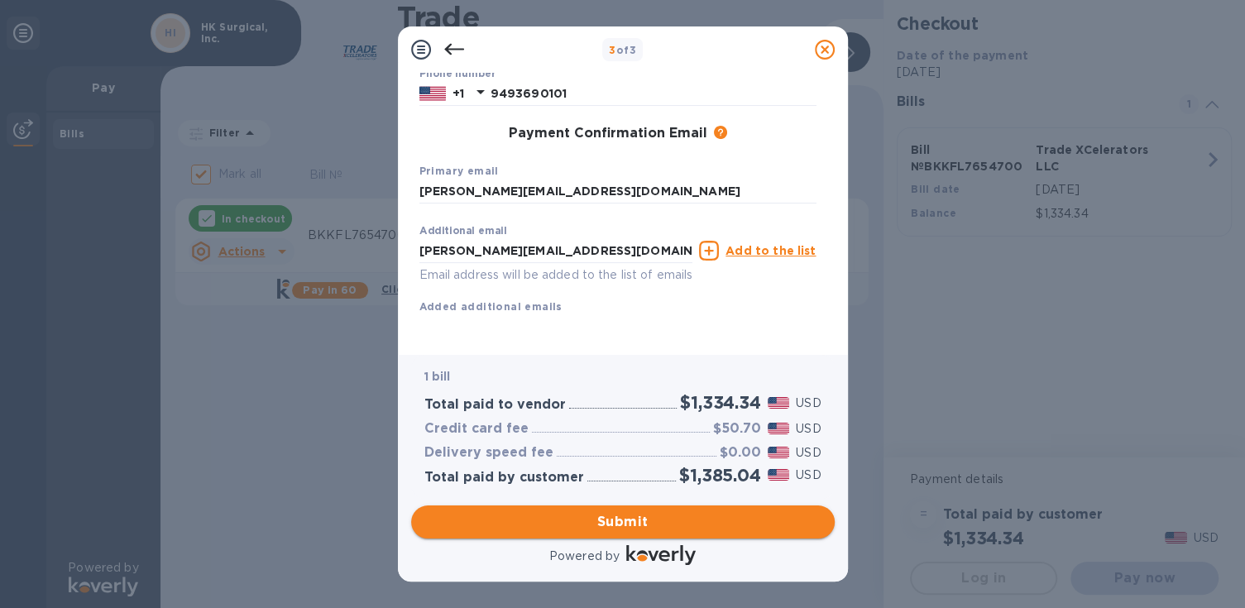
scroll to position [262, 0]
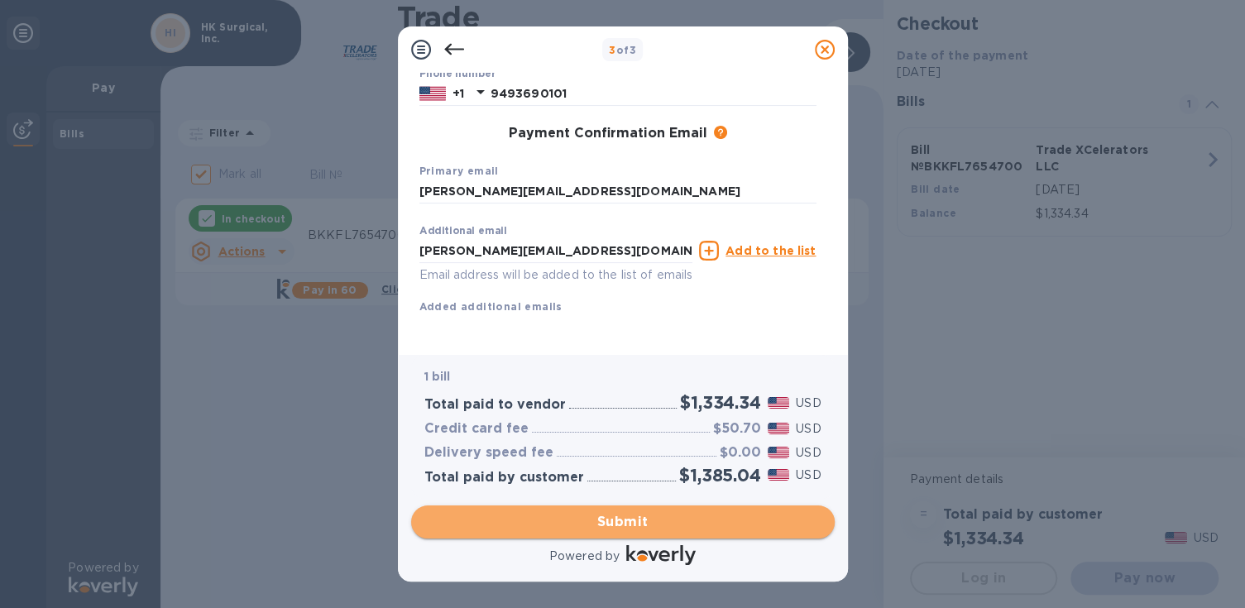
click at [648, 527] on span "Submit" at bounding box center [622, 522] width 397 height 20
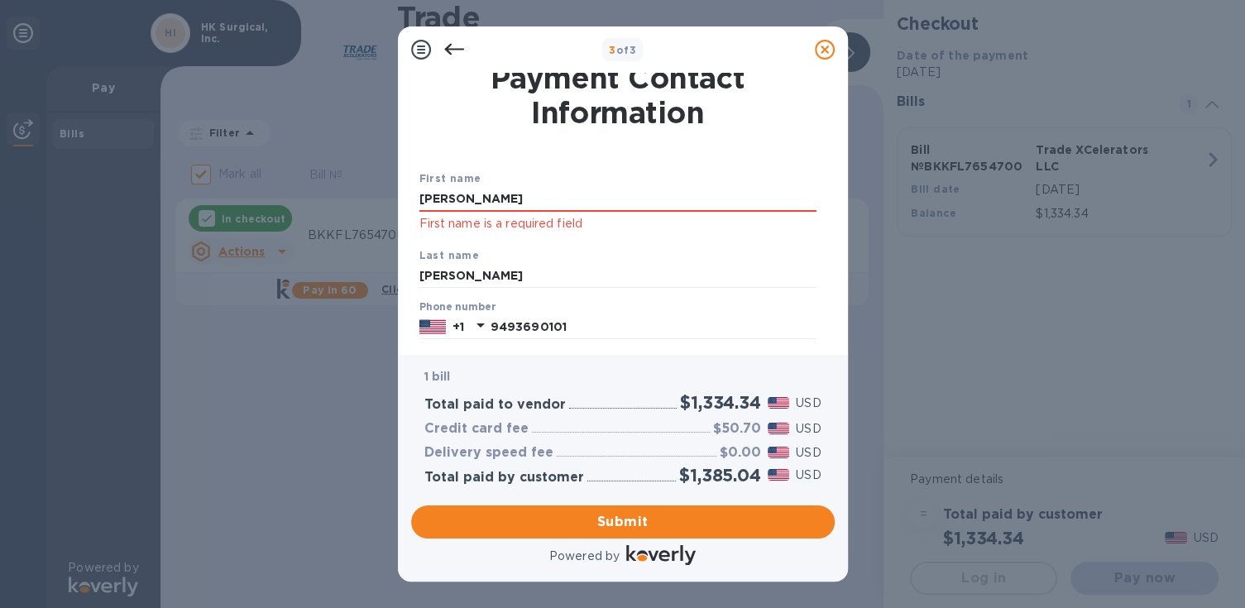
scroll to position [2, 0]
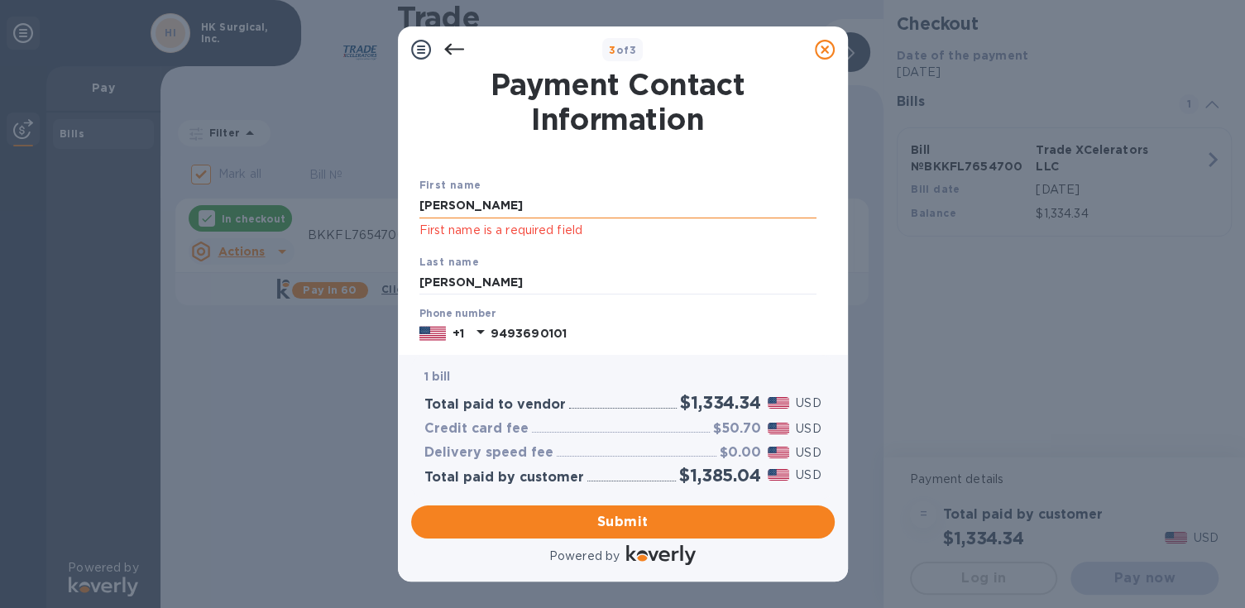
drag, startPoint x: 553, startPoint y: 205, endPoint x: 428, endPoint y: 209, distance: 125.0
click at [428, 209] on input "[PERSON_NAME]" at bounding box center [617, 206] width 397 height 25
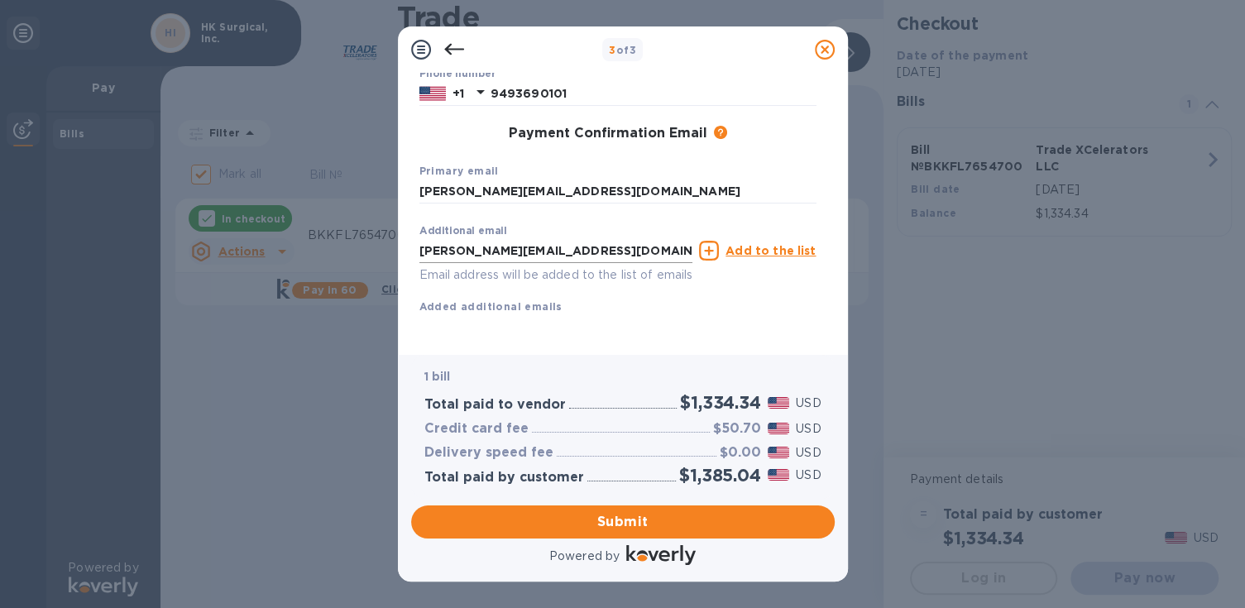
scroll to position [262, 0]
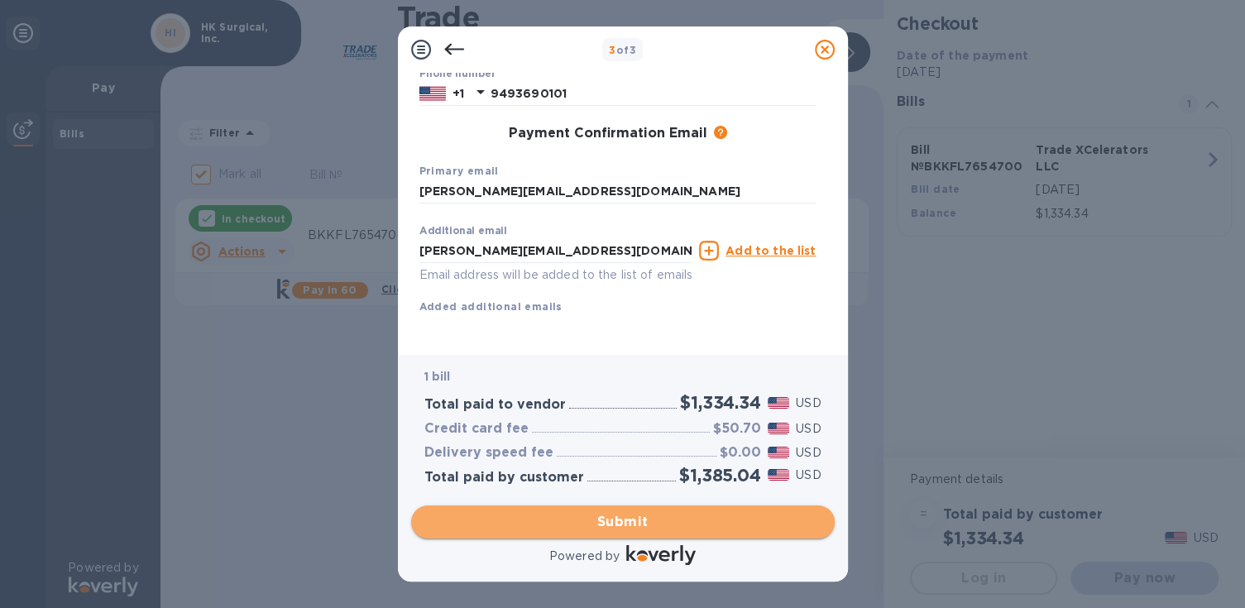
click at [639, 529] on span "Submit" at bounding box center [622, 522] width 397 height 20
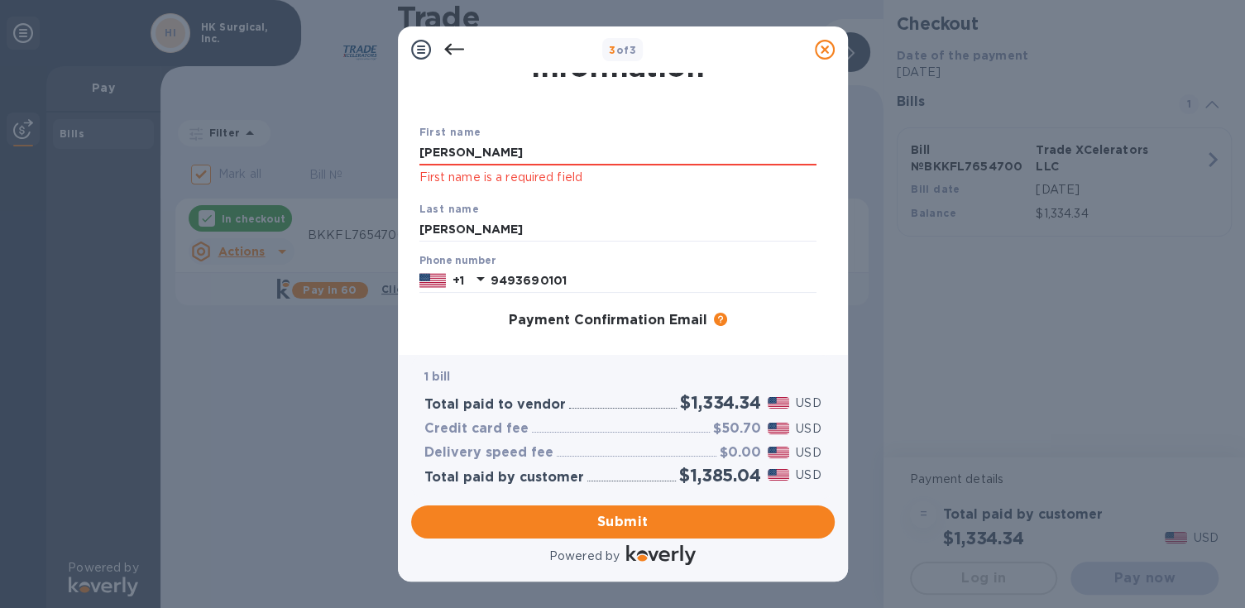
scroll to position [0, 0]
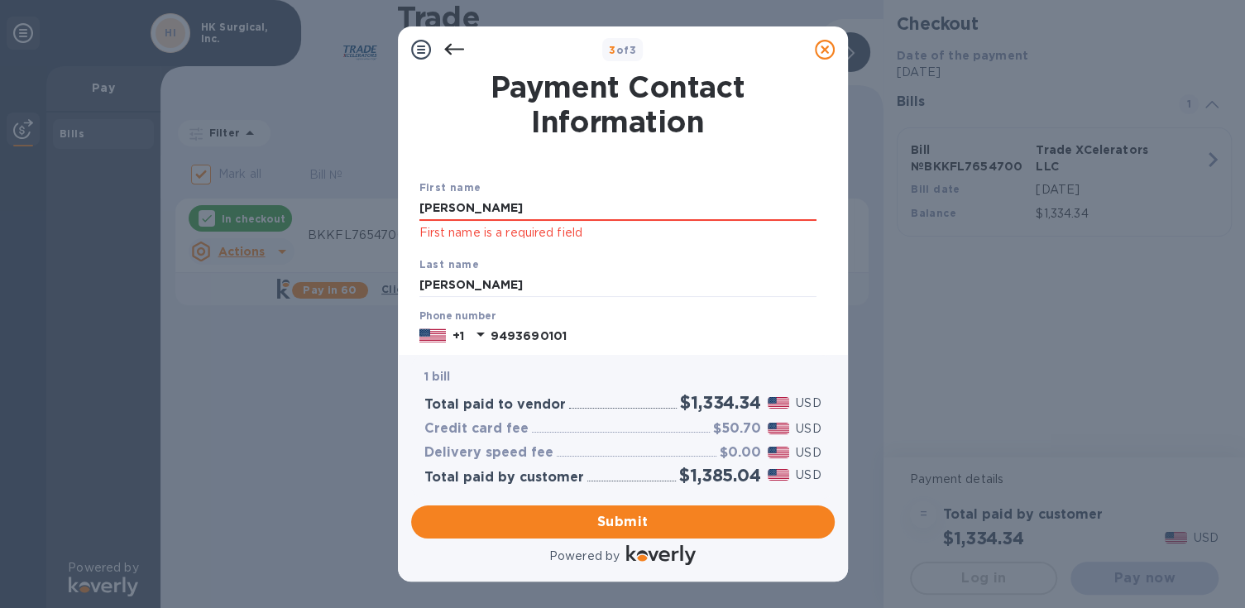
drag, startPoint x: 505, startPoint y: 208, endPoint x: 405, endPoint y: 208, distance: 99.3
click at [371, 210] on div "3 of 3 Payment Contact Information First name [PERSON_NAME] First name is a req…" at bounding box center [622, 304] width 1245 height 608
click at [768, 285] on input "[PERSON_NAME]" at bounding box center [617, 285] width 397 height 25
click at [614, 254] on div "Last name [PERSON_NAME]" at bounding box center [618, 276] width 410 height 55
drag, startPoint x: 560, startPoint y: 208, endPoint x: 549, endPoint y: 208, distance: 10.8
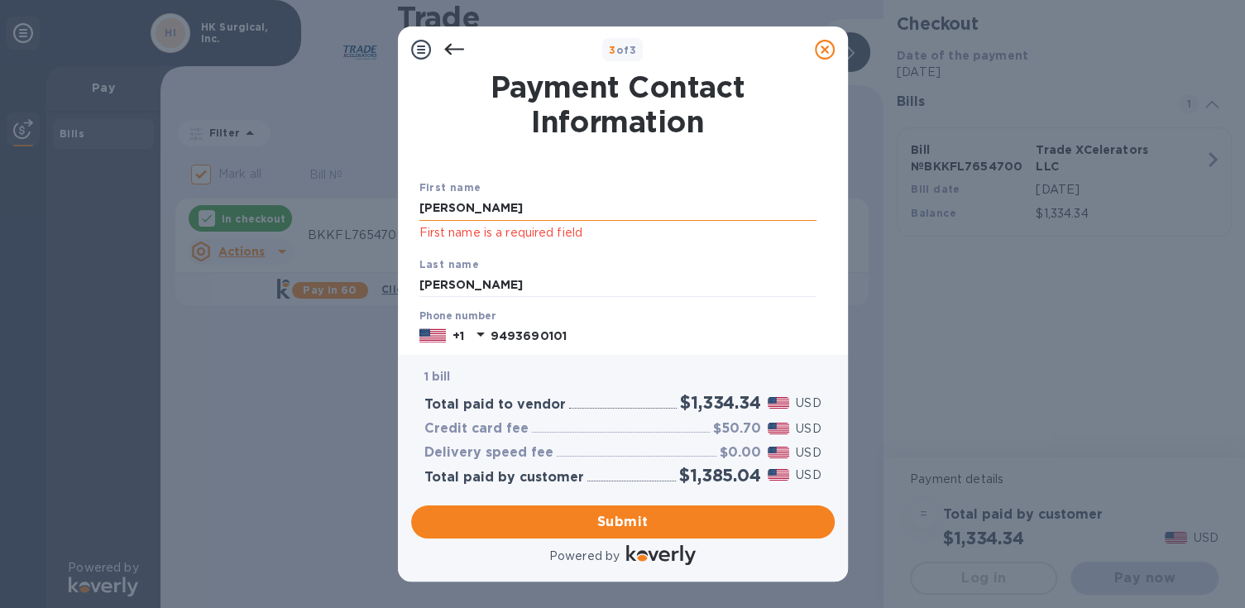
click at [549, 208] on input "[PERSON_NAME]" at bounding box center [617, 208] width 397 height 25
type input "J"
type input "[PERSON_NAME]"
click at [734, 295] on input "[PERSON_NAME]" at bounding box center [617, 285] width 397 height 25
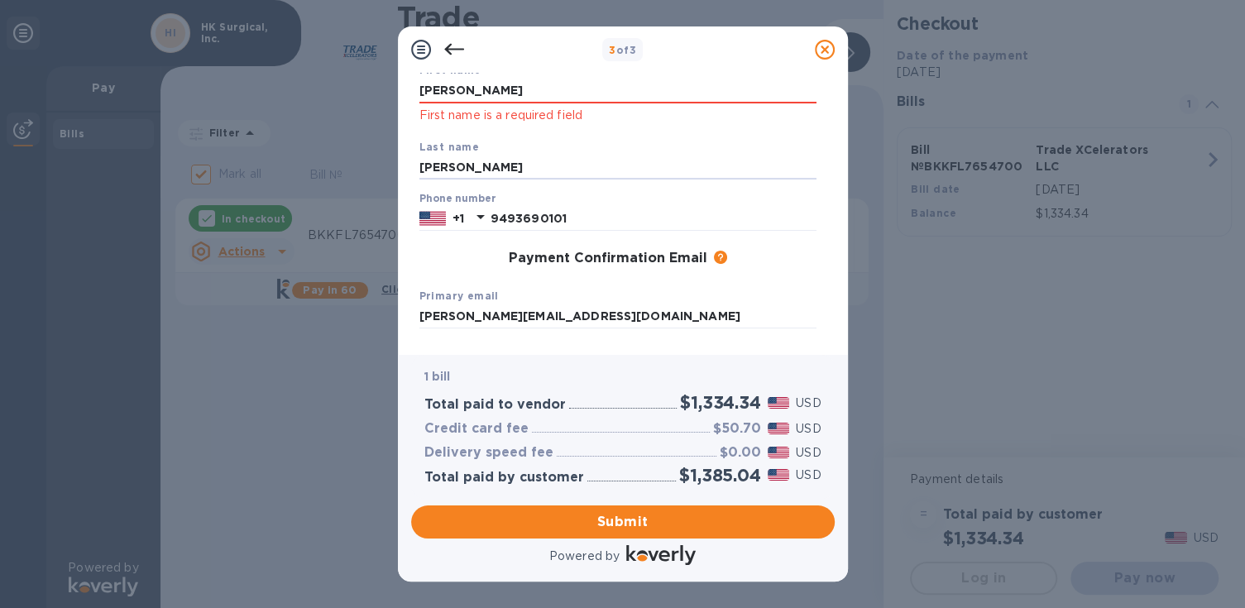
scroll to position [137, 0]
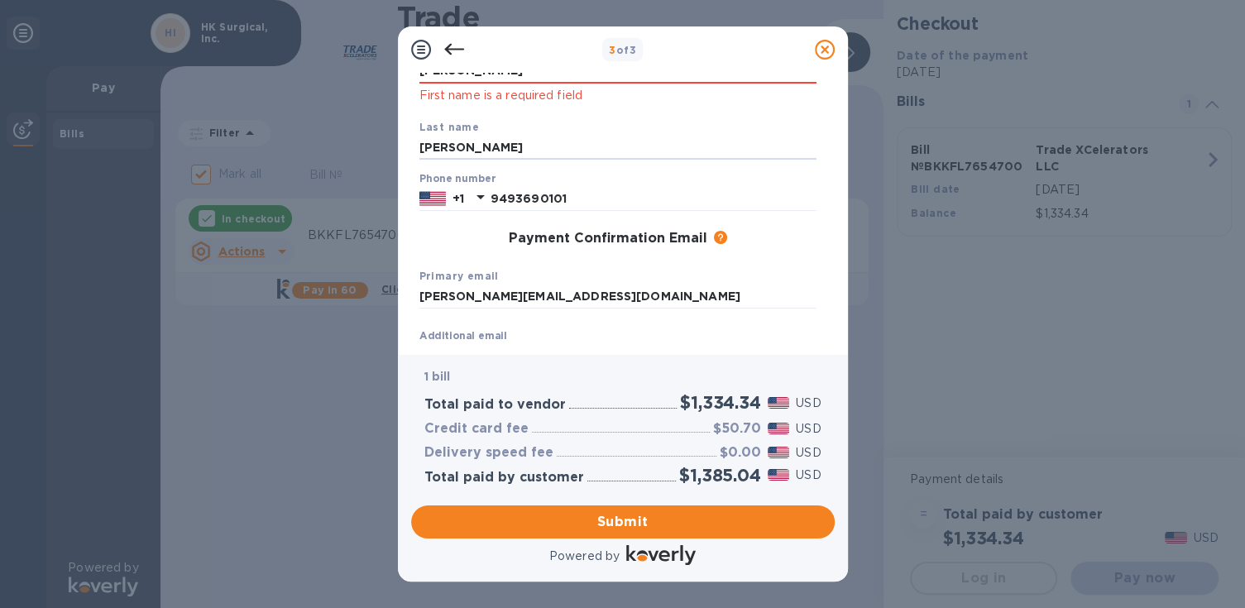
drag, startPoint x: 509, startPoint y: 150, endPoint x: 379, endPoint y: 158, distance: 130.1
click at [379, 158] on div "3 of 3 Payment Contact Information First name [PERSON_NAME] First name is a req…" at bounding box center [622, 304] width 1245 height 608
type input "[PERSON_NAME]"
click at [664, 349] on div "Payment Contact Information First name [PERSON_NAME] First name is a required f…" at bounding box center [623, 214] width 450 height 282
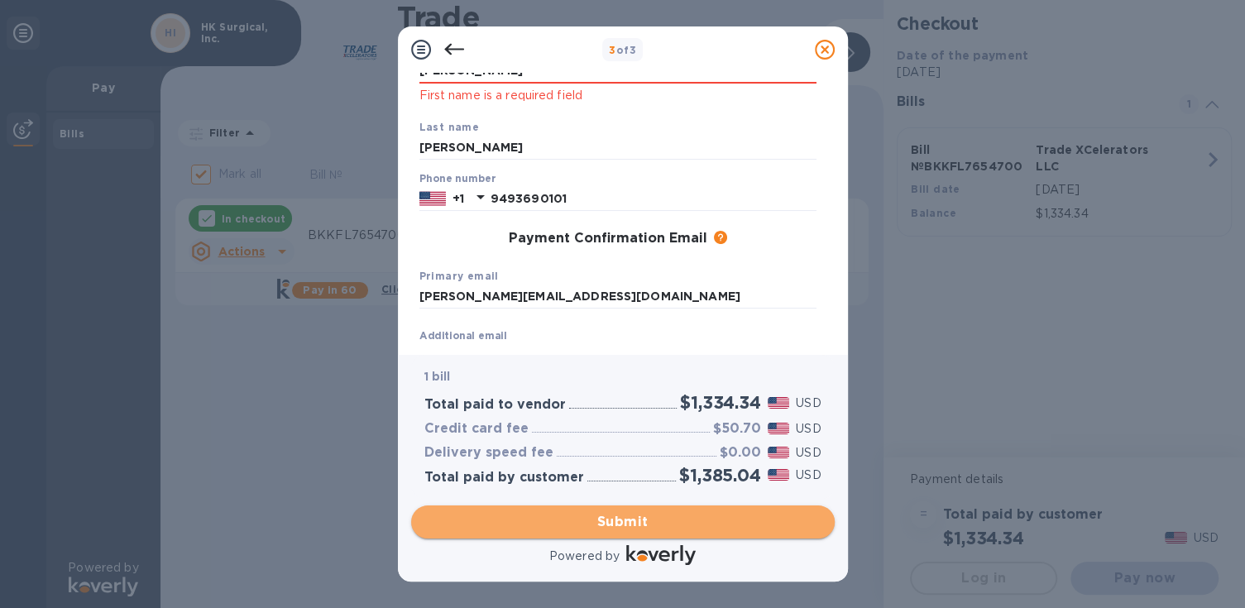
click at [661, 520] on span "Submit" at bounding box center [622, 522] width 397 height 20
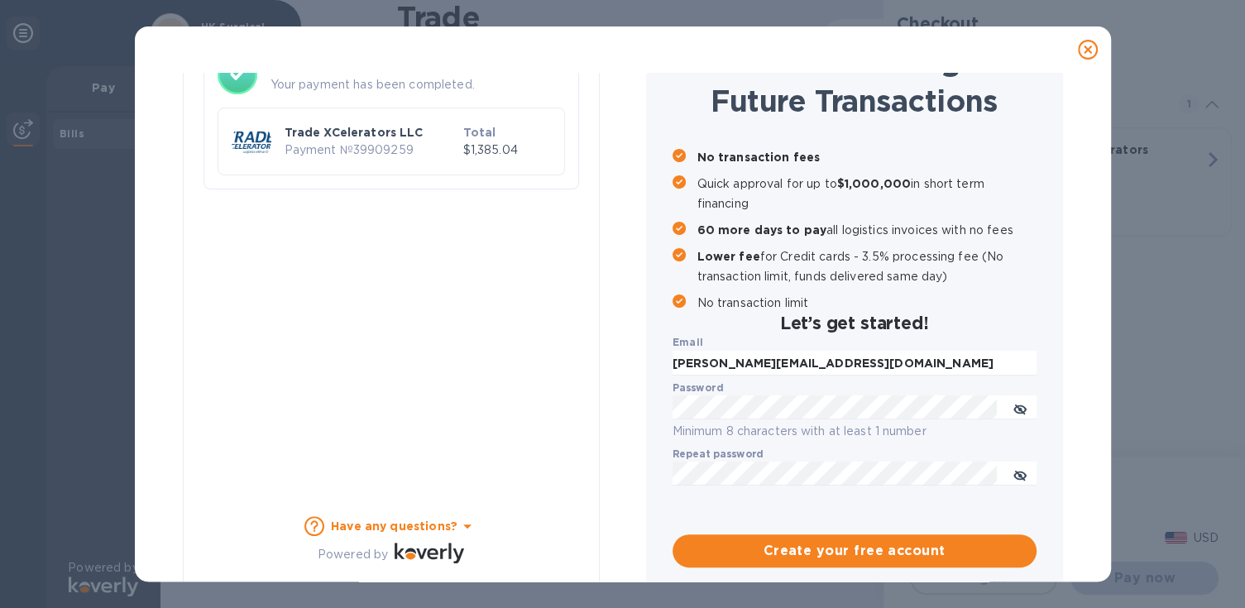
checkbox input "false"
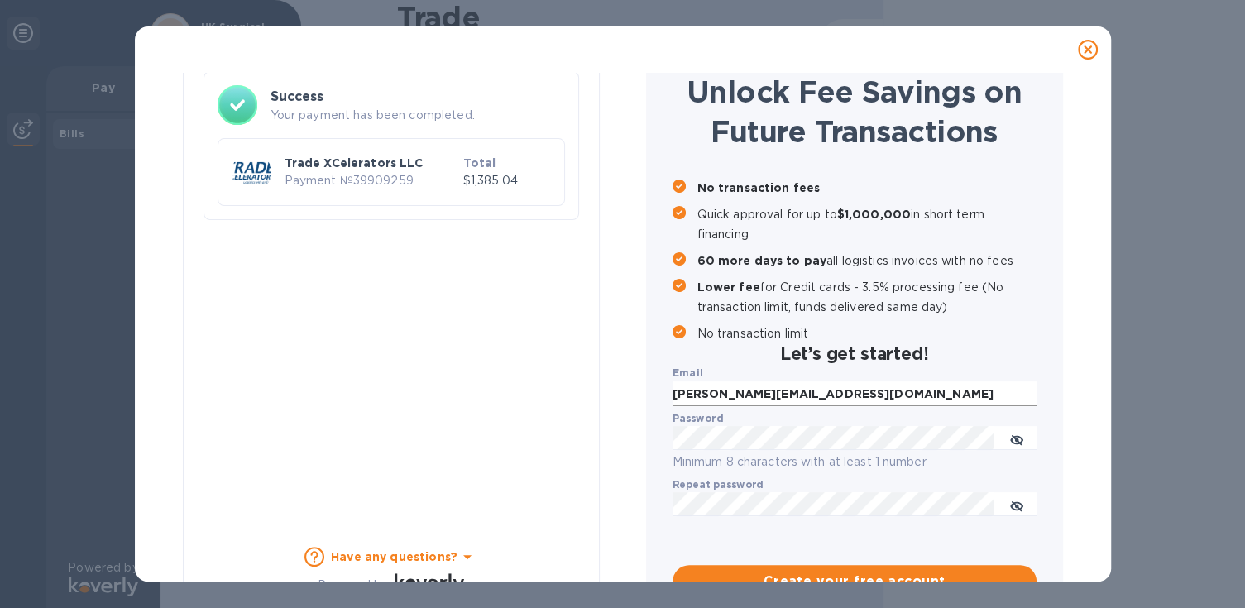
scroll to position [110, 0]
